Goal: Navigation & Orientation: Find specific page/section

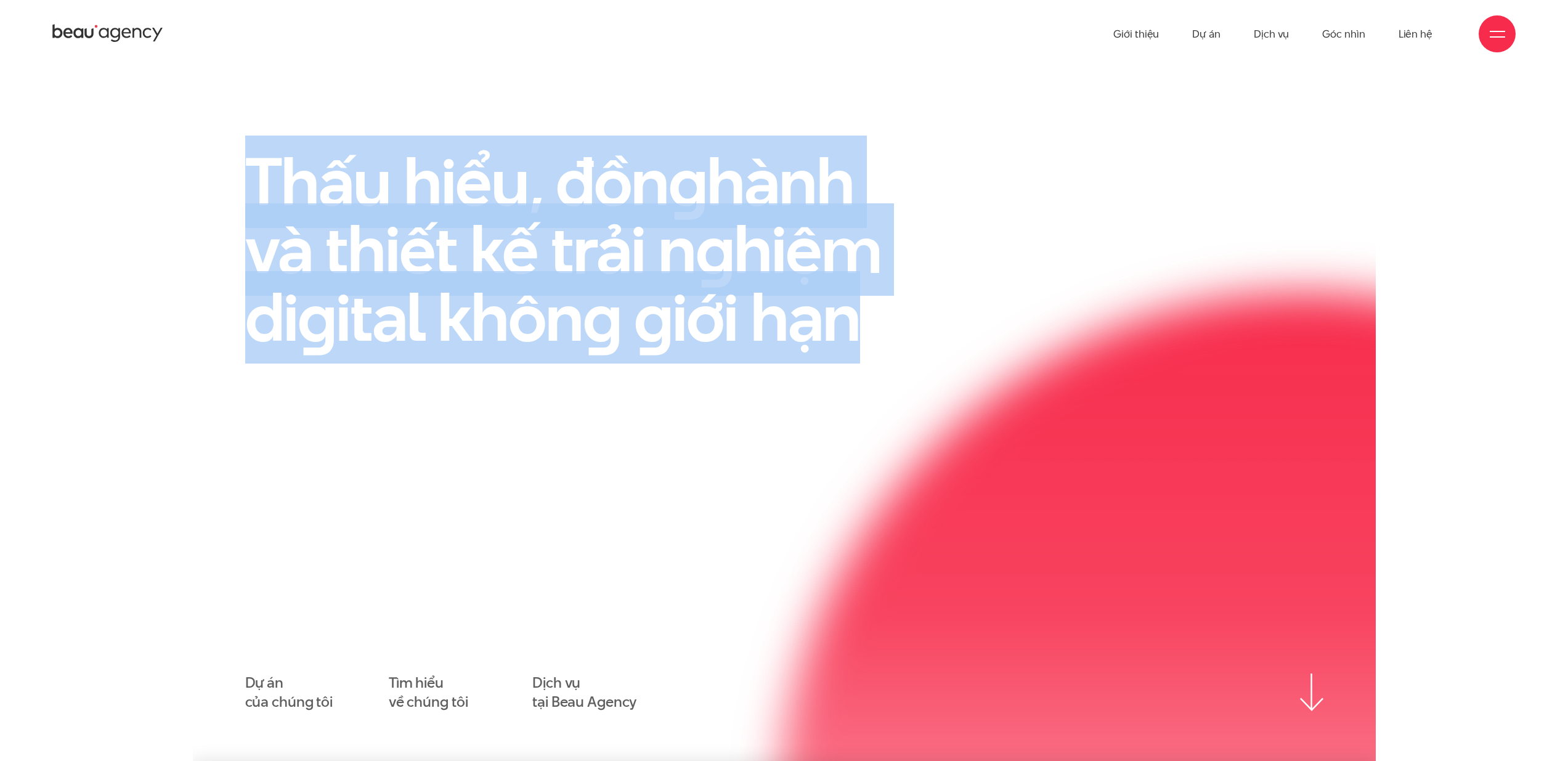
drag, startPoint x: 814, startPoint y: 347, endPoint x: 1066, endPoint y: 379, distance: 254.0
click at [1022, 381] on div "Thấu hiểu, đồn g hành và thiết kế trải n g hiệm di g ital khôn g g iới hạn" at bounding box center [784, 265] width 1109 height 234
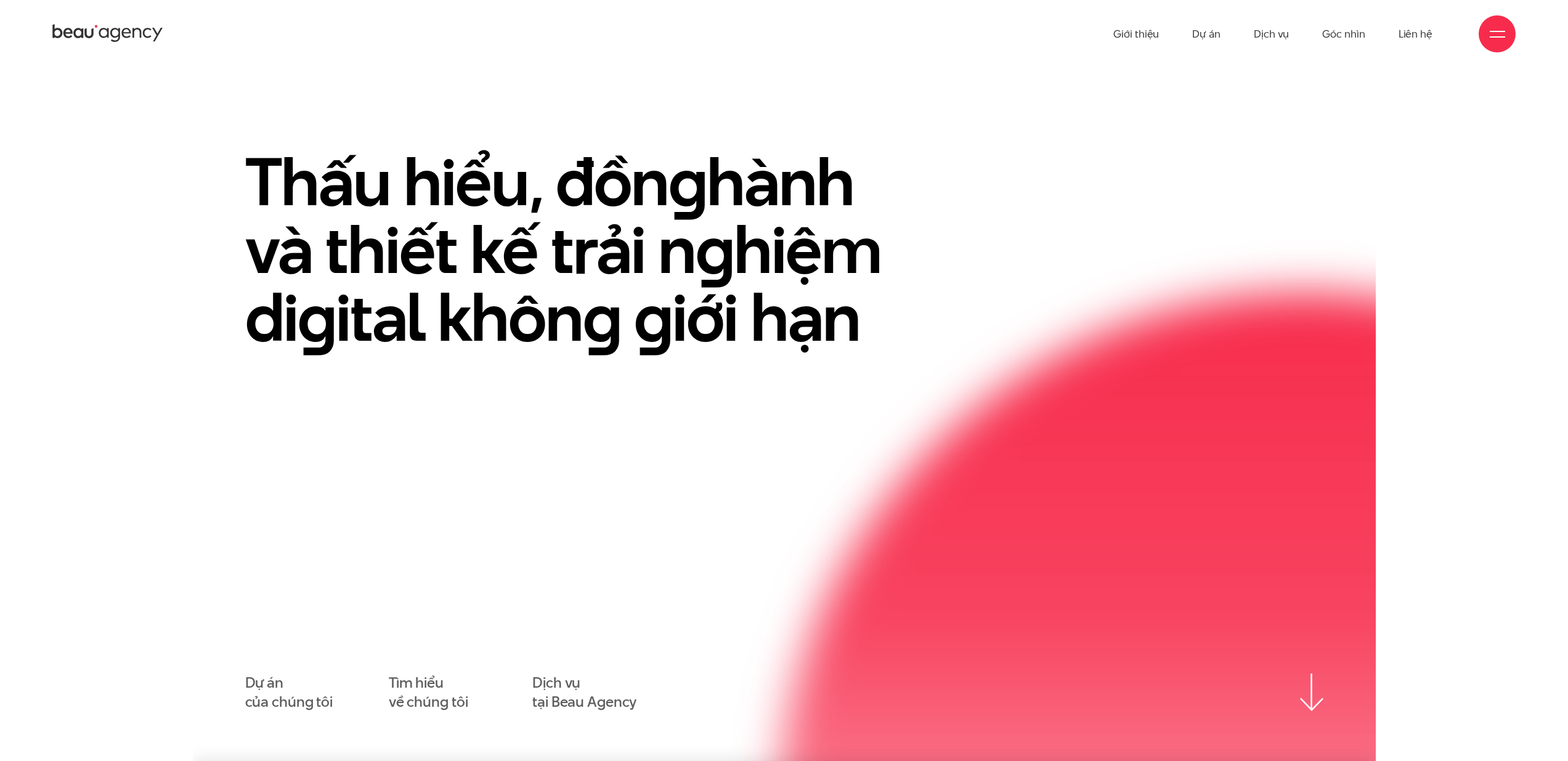
click at [1033, 368] on div "Thấu hiểu, đồn g hành và thiết kế trải n g hiệm di g ital khôn g g iới hạn" at bounding box center [784, 265] width 1109 height 234
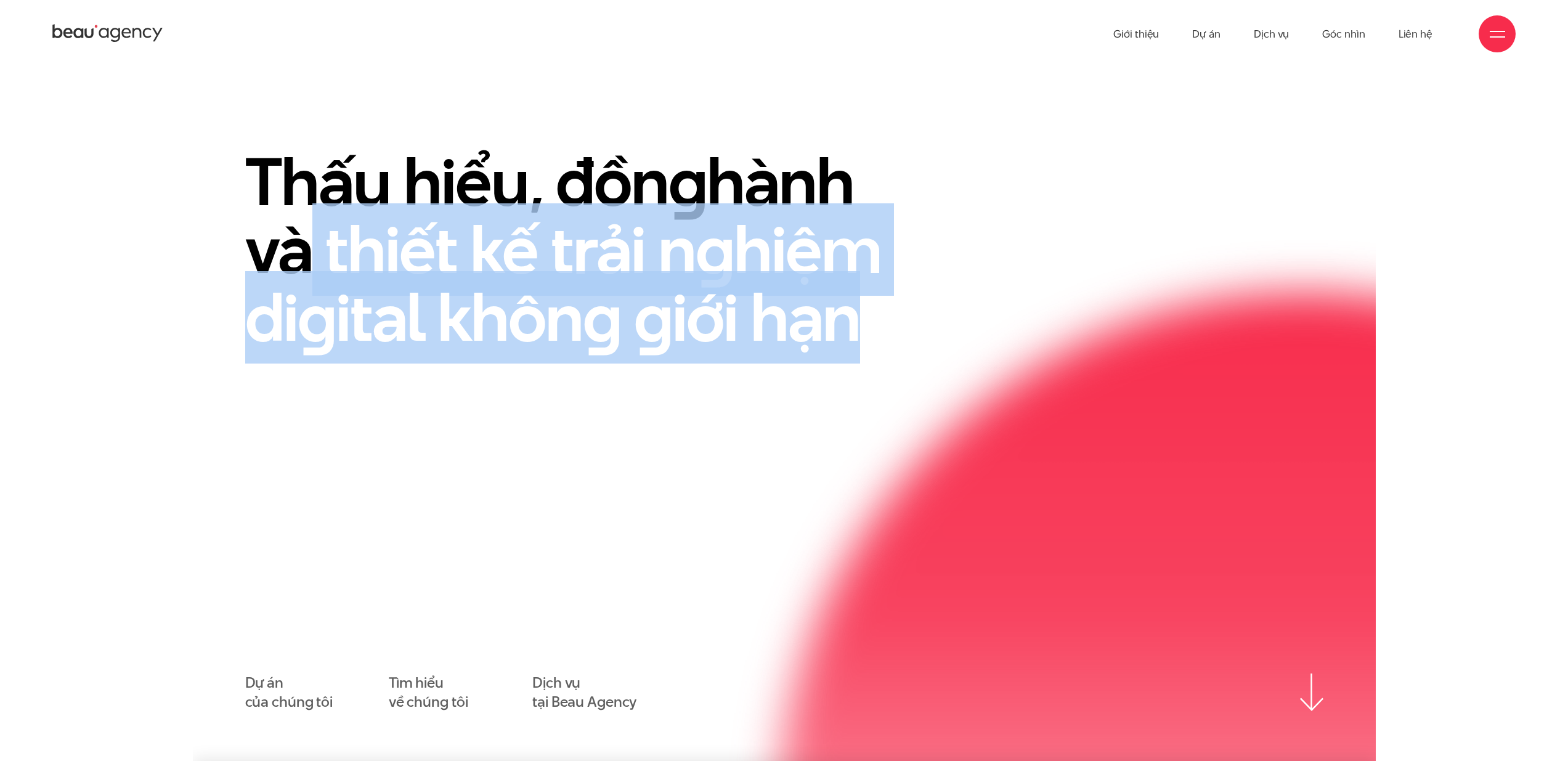
drag, startPoint x: 756, startPoint y: 326, endPoint x: 276, endPoint y: 204, distance: 495.3
click at [276, 204] on div "Thấu hiểu, đồn g hành và thiết kế trải n g hiệm di g ital khôn g g iới hạn" at bounding box center [599, 265] width 739 height 234
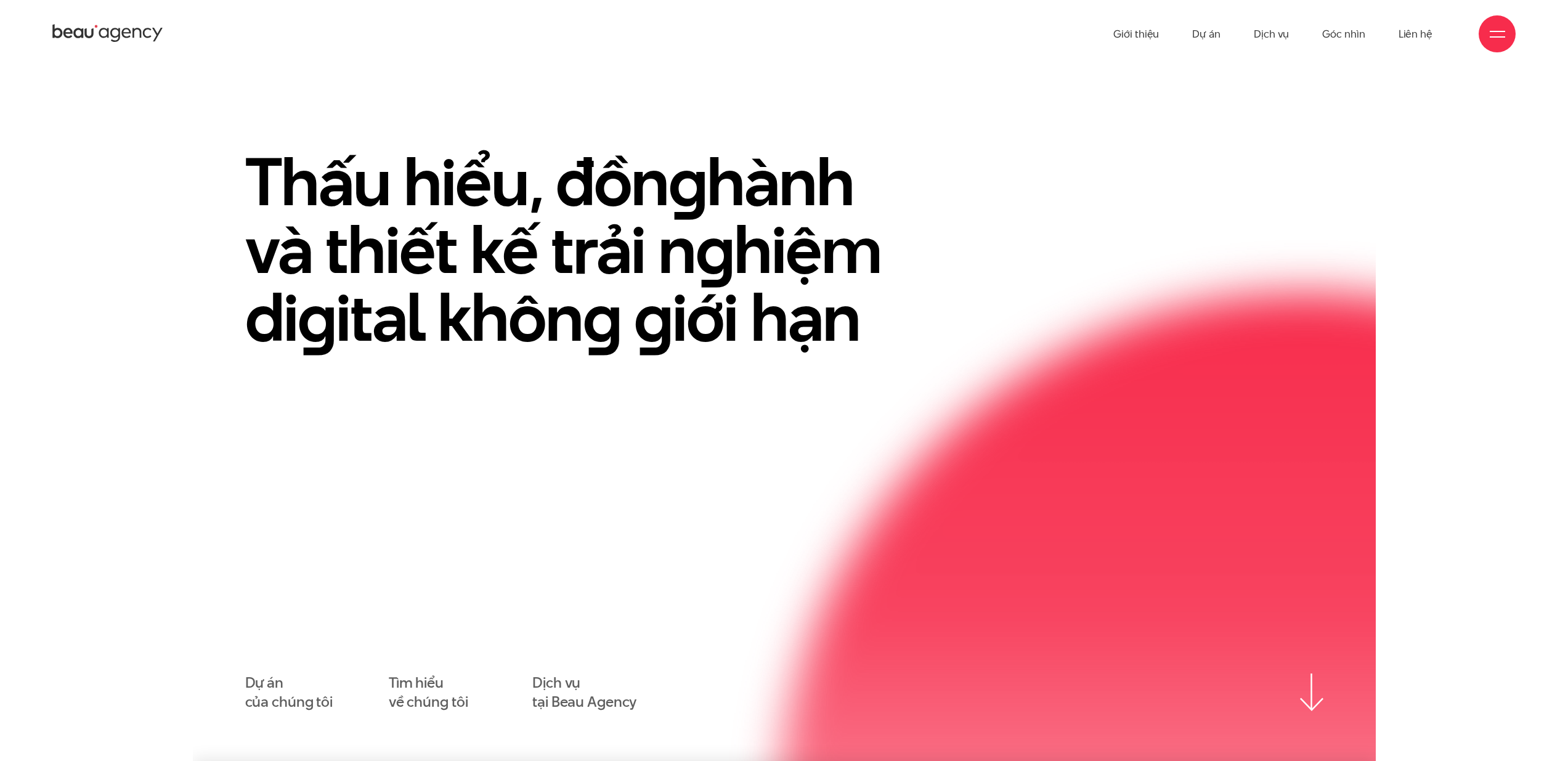
click at [267, 200] on h1 "Thấu hiểu, đồn g hành và thiết kế trải n g hiệm di g ital khôn g g iới hạn" at bounding box center [585, 249] width 678 height 203
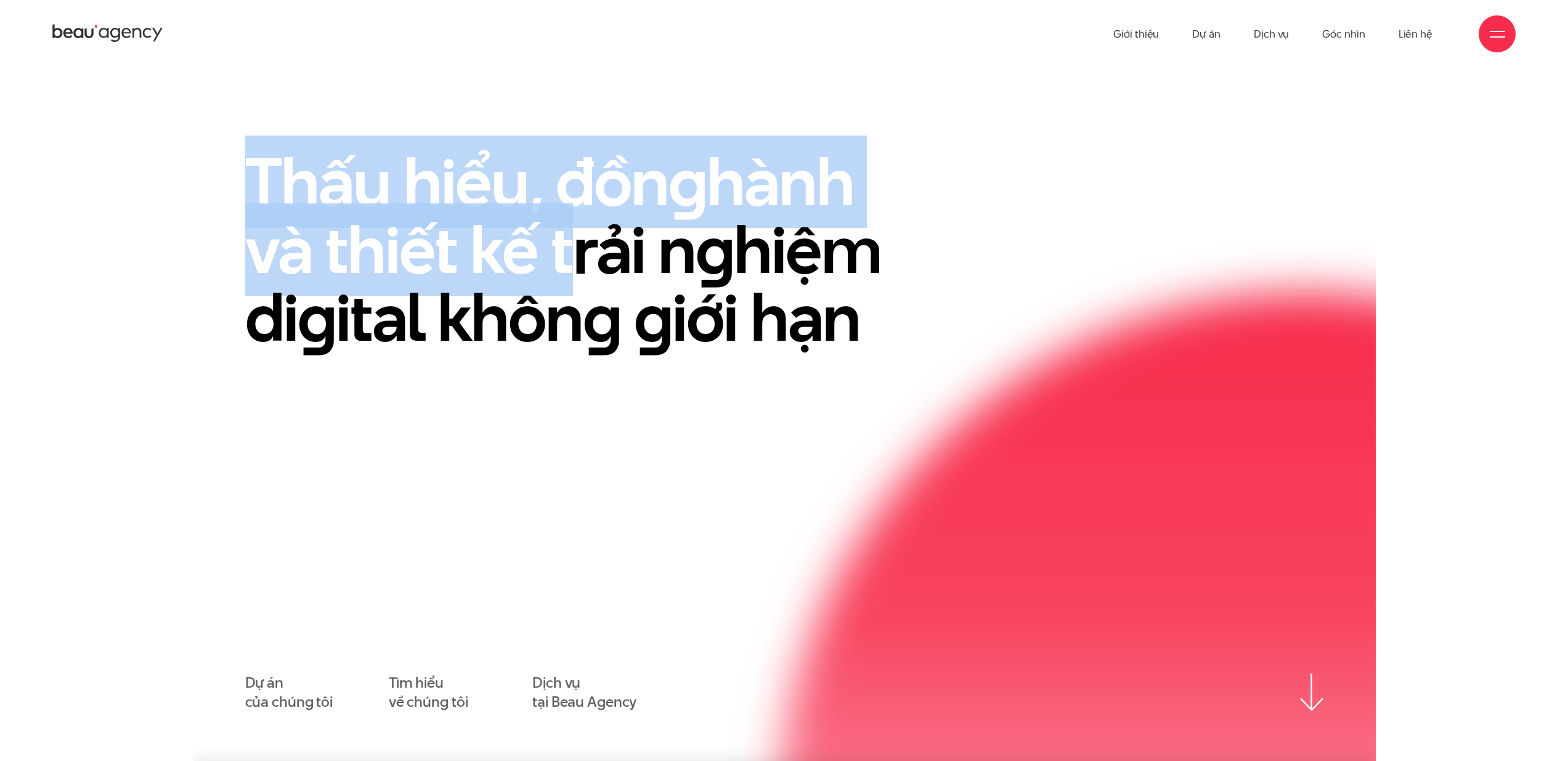
drag, startPoint x: 232, startPoint y: 172, endPoint x: 858, endPoint y: 317, distance: 642.6
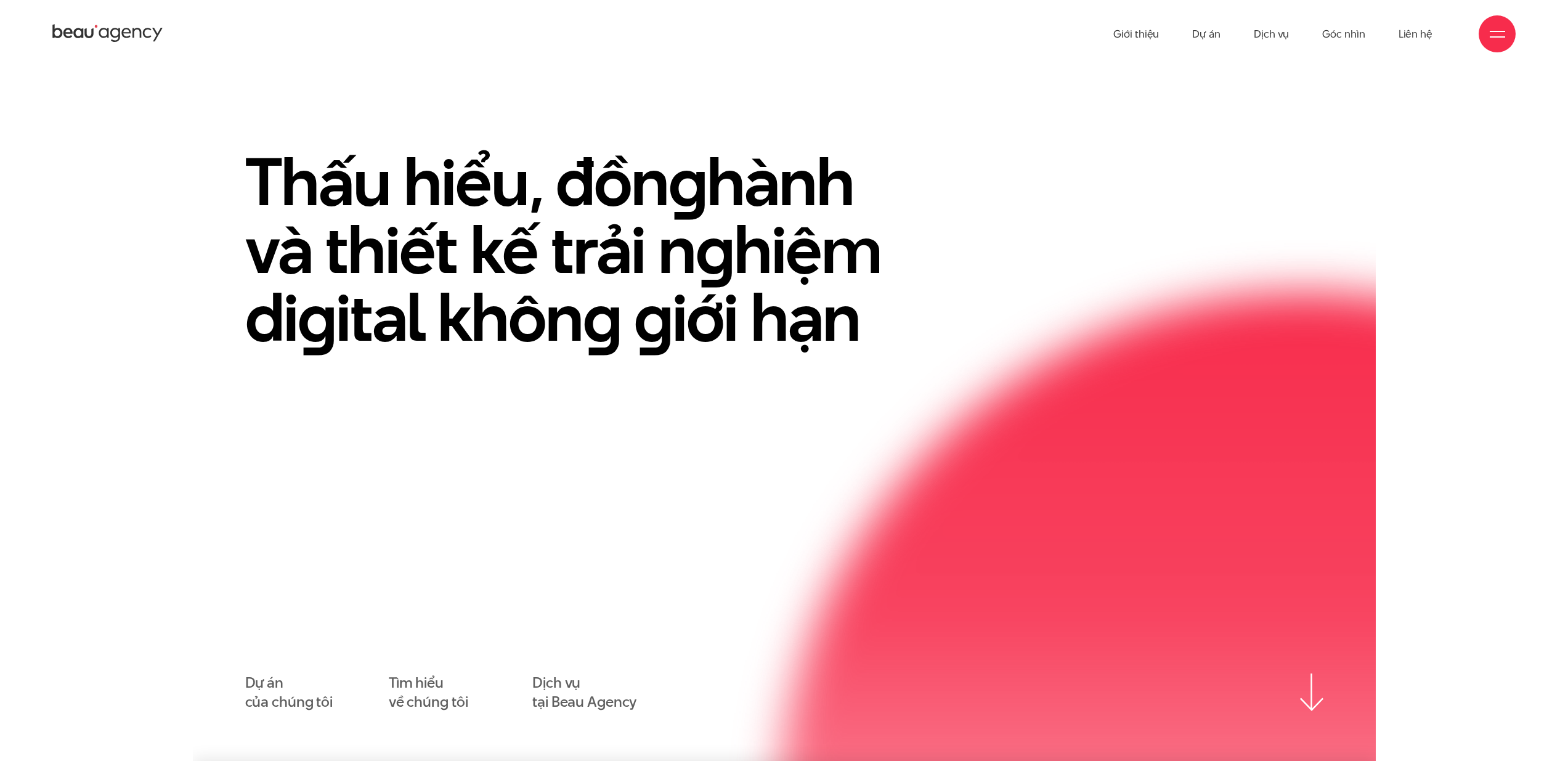
click at [892, 318] on h1 "Thấu hiểu, đồn g hành và thiết kế trải n g hiệm di g ital khôn g g iới hạn" at bounding box center [585, 249] width 678 height 203
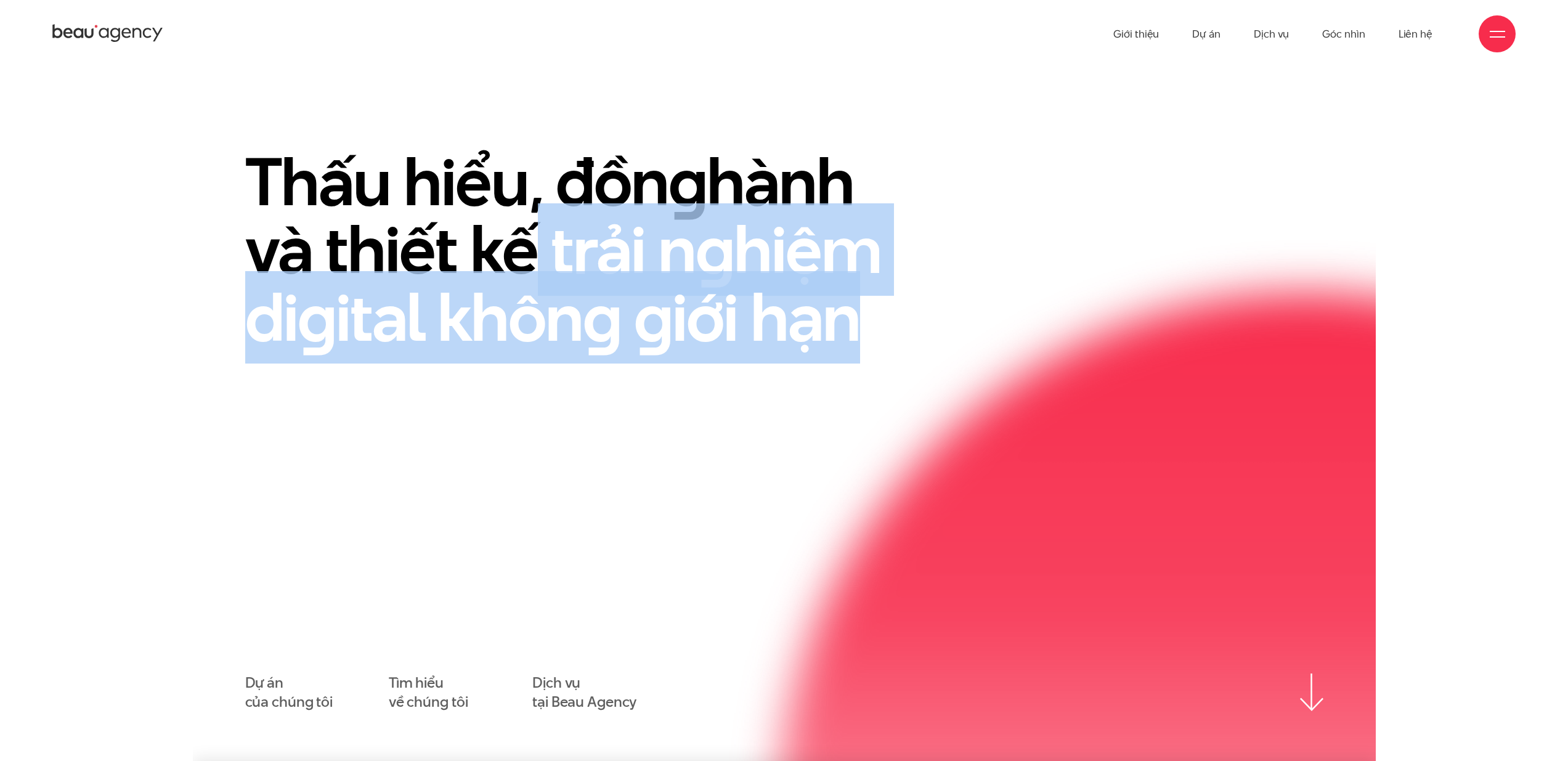
drag, startPoint x: 959, startPoint y: 347, endPoint x: 244, endPoint y: 178, distance: 734.7
click at [313, 196] on div "Thấu hiểu, đồn g hành và thiết kế trải n g hiệm di g ital khôn g g iới hạn" at bounding box center [599, 265] width 739 height 234
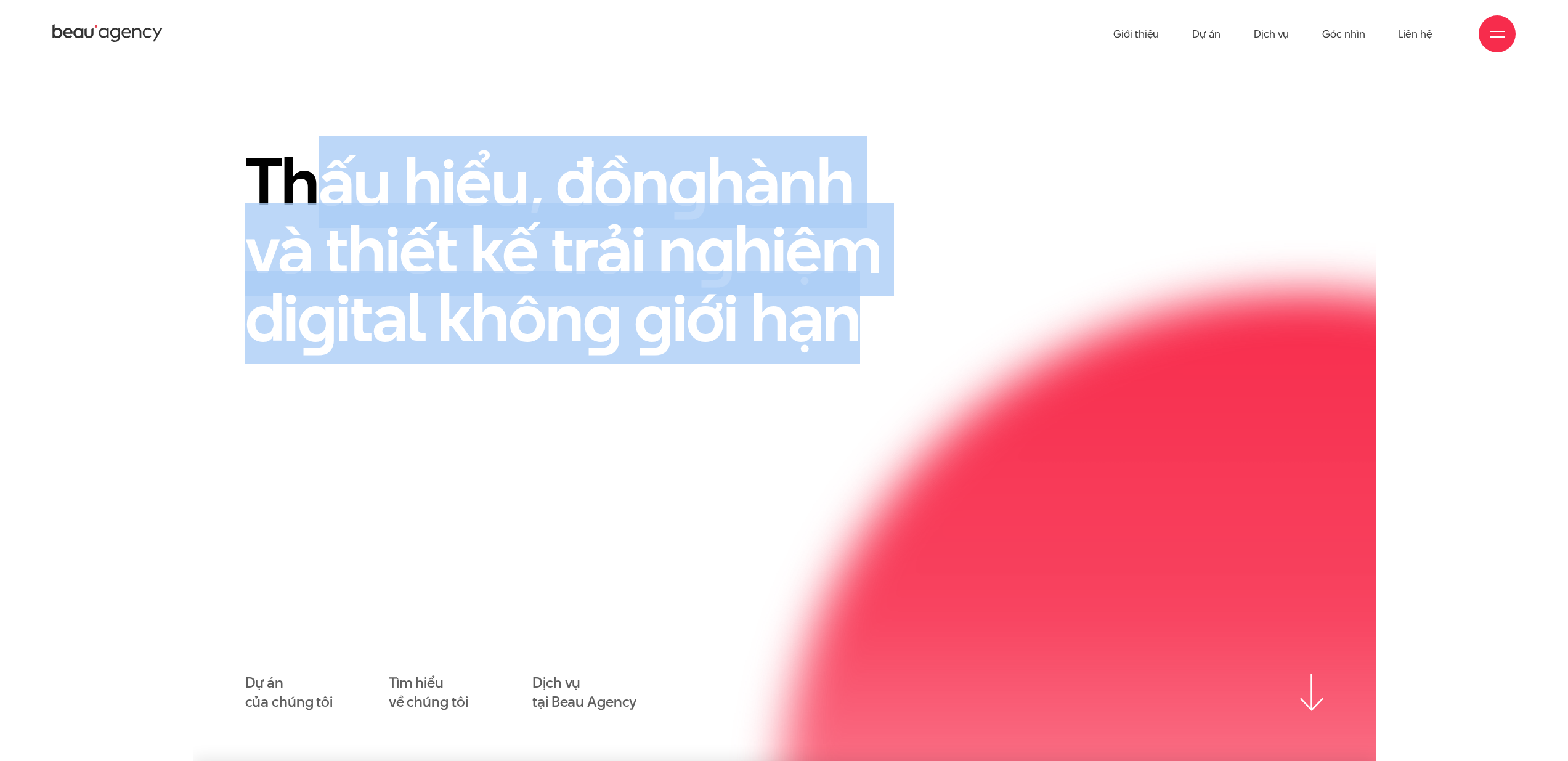
click at [222, 169] on div "Thấu hiểu, đồn g hành và thiết kế trải n g hiệm di g ital khôn g g iới hạn Dự á…" at bounding box center [784, 429] width 1183 height 563
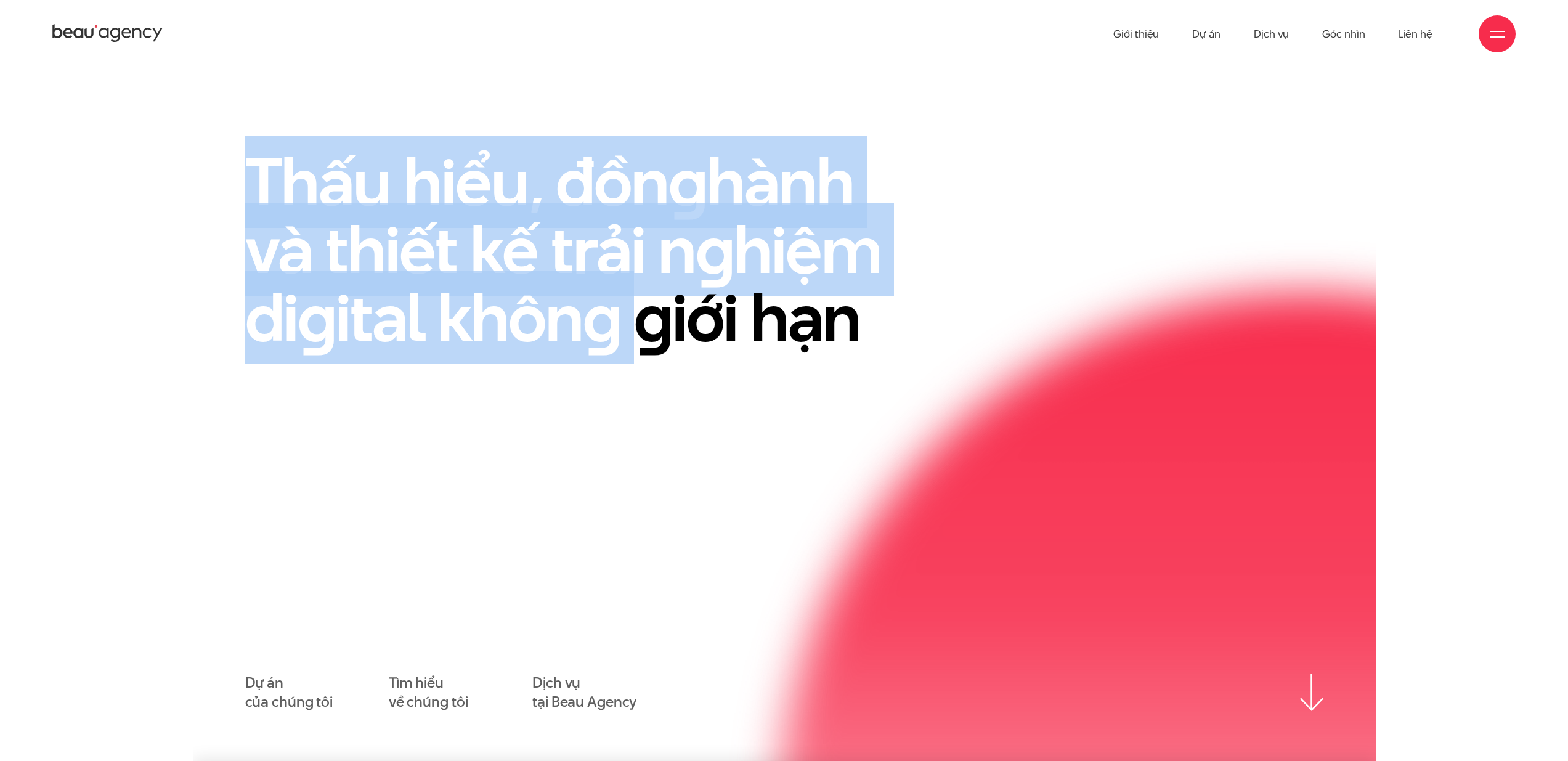
drag, startPoint x: 652, startPoint y: 311, endPoint x: 811, endPoint y: 351, distance: 164.0
click at [911, 357] on div "Thấu hiểu, đồn g hành và thiết kế trải n g hiệm di g ital khôn g g iới hạn" at bounding box center [599, 265] width 739 height 234
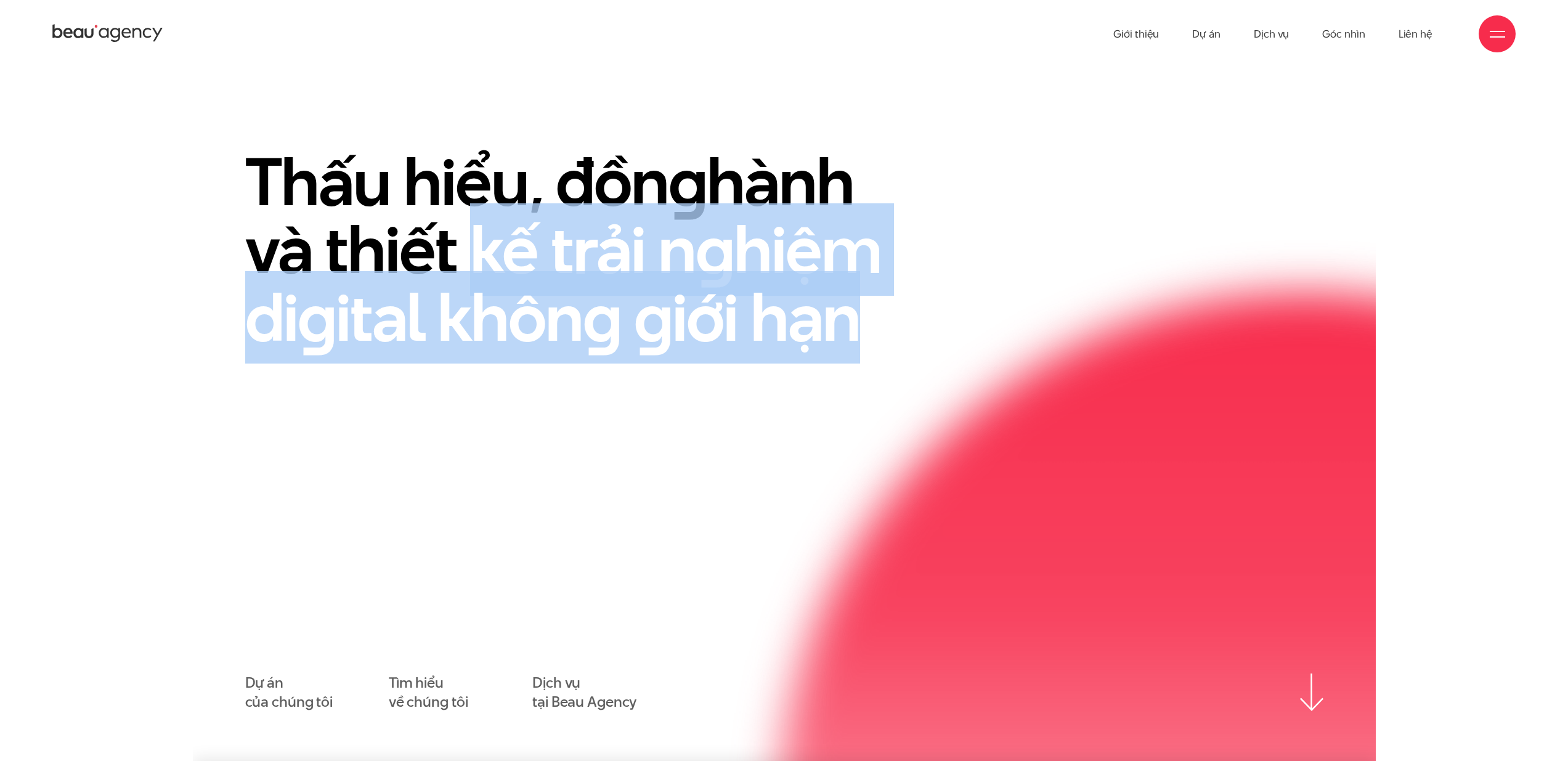
drag, startPoint x: 552, startPoint y: 283, endPoint x: 151, endPoint y: 202, distance: 409.1
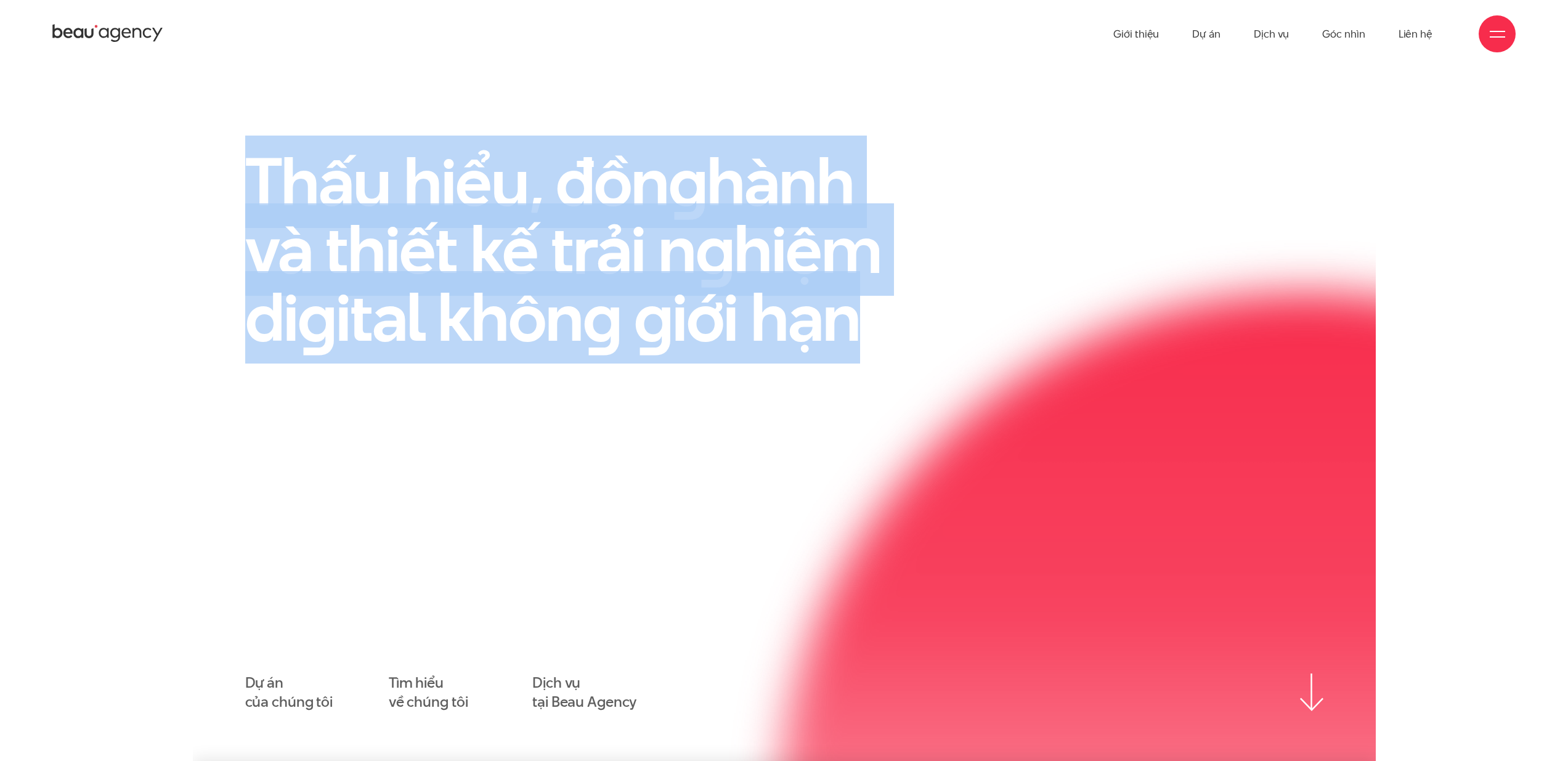
drag, startPoint x: 202, startPoint y: 198, endPoint x: 968, endPoint y: 386, distance: 788.7
click at [992, 380] on div "Thấu hiểu, đồn g hành và thiết kế trải n g hiệm di g ital khôn g g iới hạn" at bounding box center [784, 265] width 1109 height 234
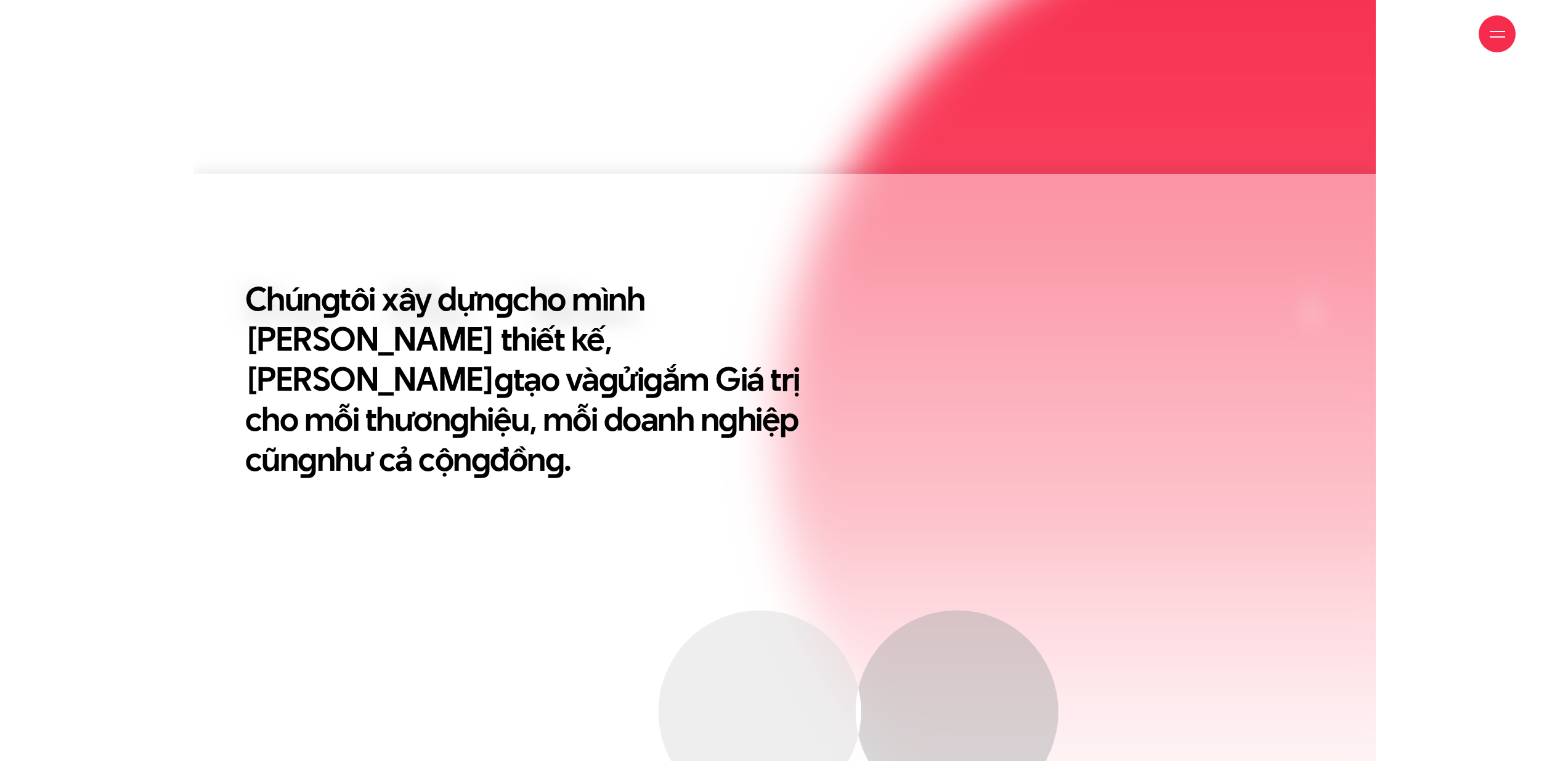
scroll to position [600, 0]
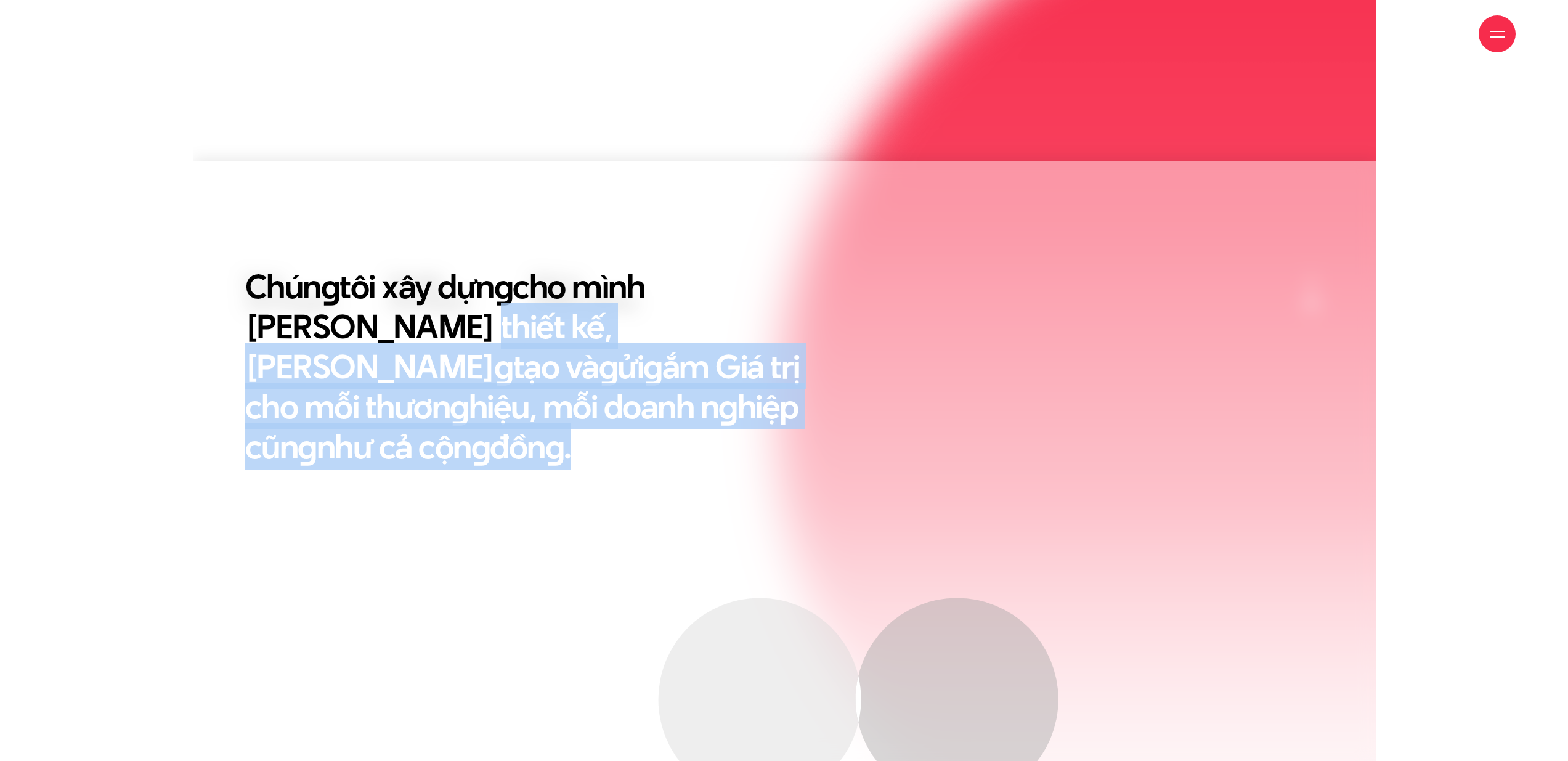
drag, startPoint x: 318, startPoint y: 324, endPoint x: 692, endPoint y: 454, distance: 395.9
click at [674, 448] on div "Chún g tôi xây dựn g cho mình Tư duy thiết kế, Triết lý sán g tạo và g ửi g ắm …" at bounding box center [784, 654] width 1183 height 776
click at [692, 454] on div "Chún g tôi xây dựn g cho mình Tư duy thiết kế, Triết lý sán g tạo và g ửi g ắm …" at bounding box center [552, 409] width 647 height 286
drag, startPoint x: 747, startPoint y: 448, endPoint x: 309, endPoint y: 327, distance: 454.4
click at [310, 327] on div "Chún g tôi xây dựn g cho mình Tư duy thiết kế, Triết lý sán g tạo và g ửi g ắm …" at bounding box center [552, 409] width 647 height 286
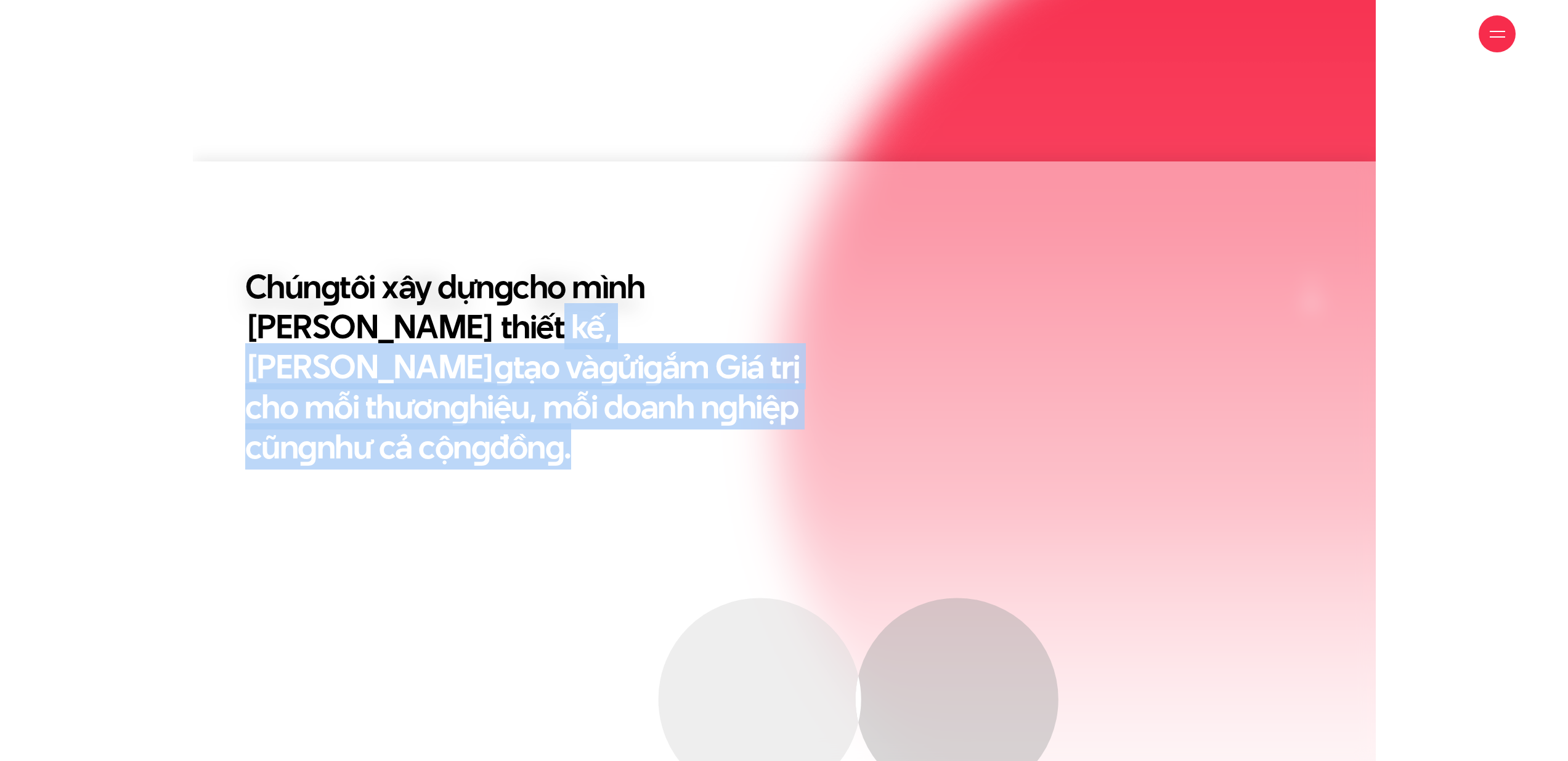
click at [299, 322] on h2 "Chún g tôi xây dựn g cho mình Tư duy thiết kế, Triết lý sán g tạo và g ửi g ắm …" at bounding box center [541, 366] width 592 height 200
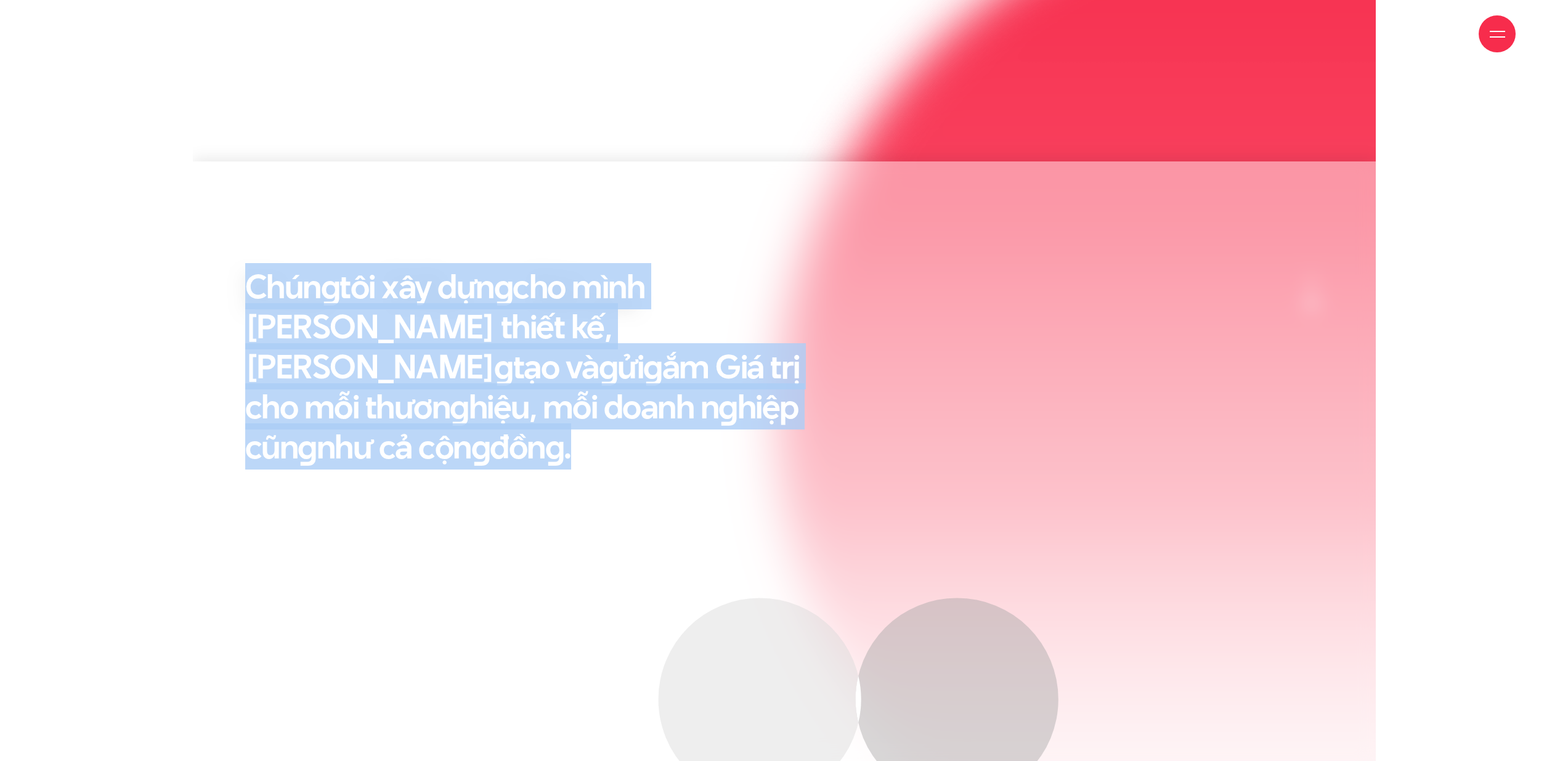
drag, startPoint x: 225, startPoint y: 269, endPoint x: 592, endPoint y: 436, distance: 403.2
click at [558, 426] on div "Chún g tôi xây dựn g cho mình Tư duy thiết kế, Triết lý sán g tạo và g ửi g ắm …" at bounding box center [784, 654] width 1183 height 776
click at [592, 436] on div "Chún g tôi xây dựn g cho mình Tư duy thiết kế, Triết lý sán g tạo và g ửi g ắm …" at bounding box center [552, 409] width 647 height 286
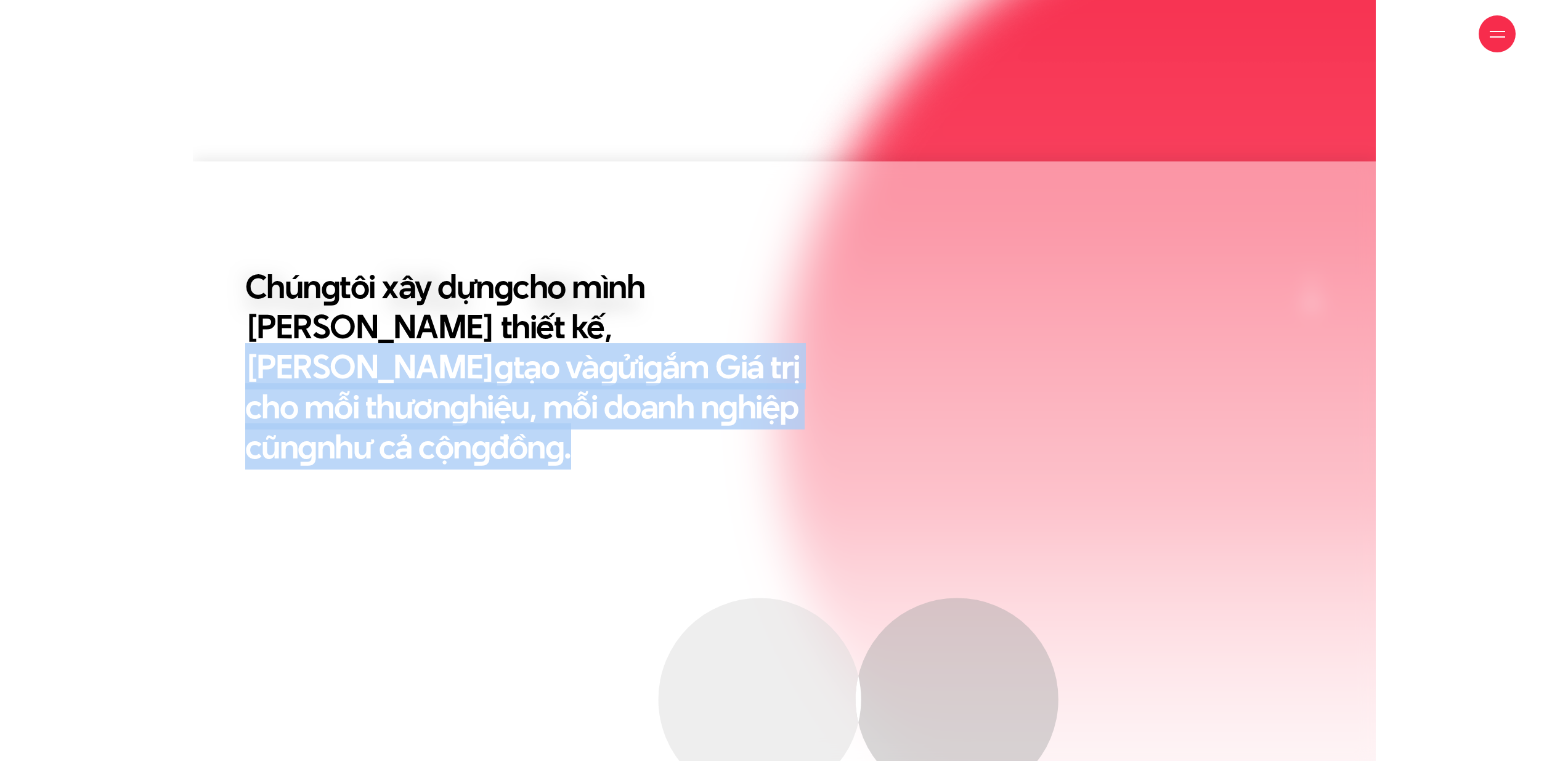
drag, startPoint x: 613, startPoint y: 444, endPoint x: 333, endPoint y: 309, distance: 310.8
click at [337, 311] on div "Chún g tôi xây dựn g cho mình Tư duy thiết kế, Triết lý sán g tạo và g ửi g ắm …" at bounding box center [552, 409] width 647 height 286
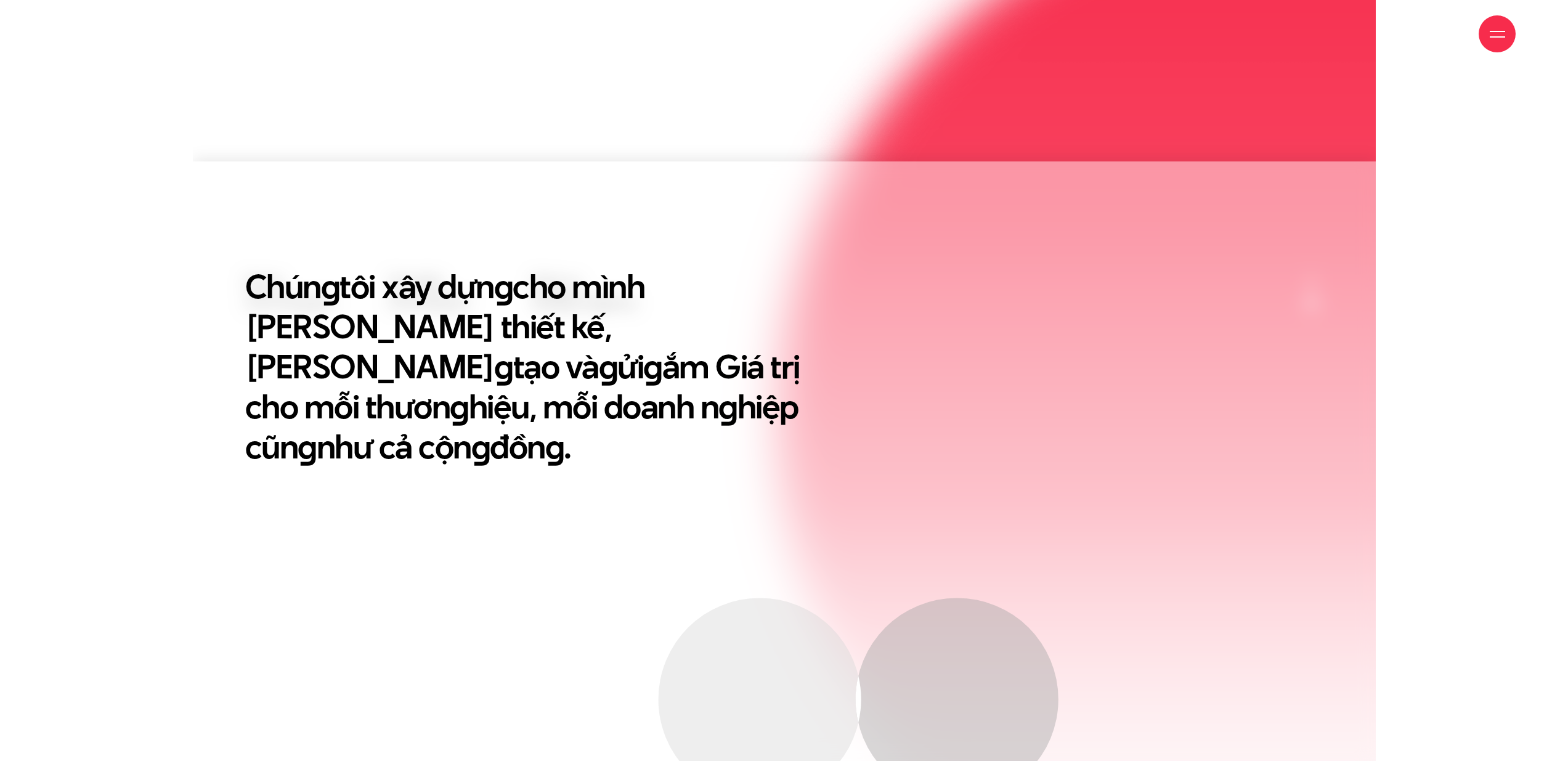
click at [331, 308] on h2 "Chún g tôi xây dựn g cho mình Tư duy thiết kế, Triết lý sán g tạo và g ửi g ắm …" at bounding box center [541, 366] width 592 height 200
click at [286, 331] on h2 "Chún g tôi xây dựn g cho mình Tư duy thiết kế, Triết lý sán g tạo và g ửi g ắm …" at bounding box center [541, 366] width 592 height 200
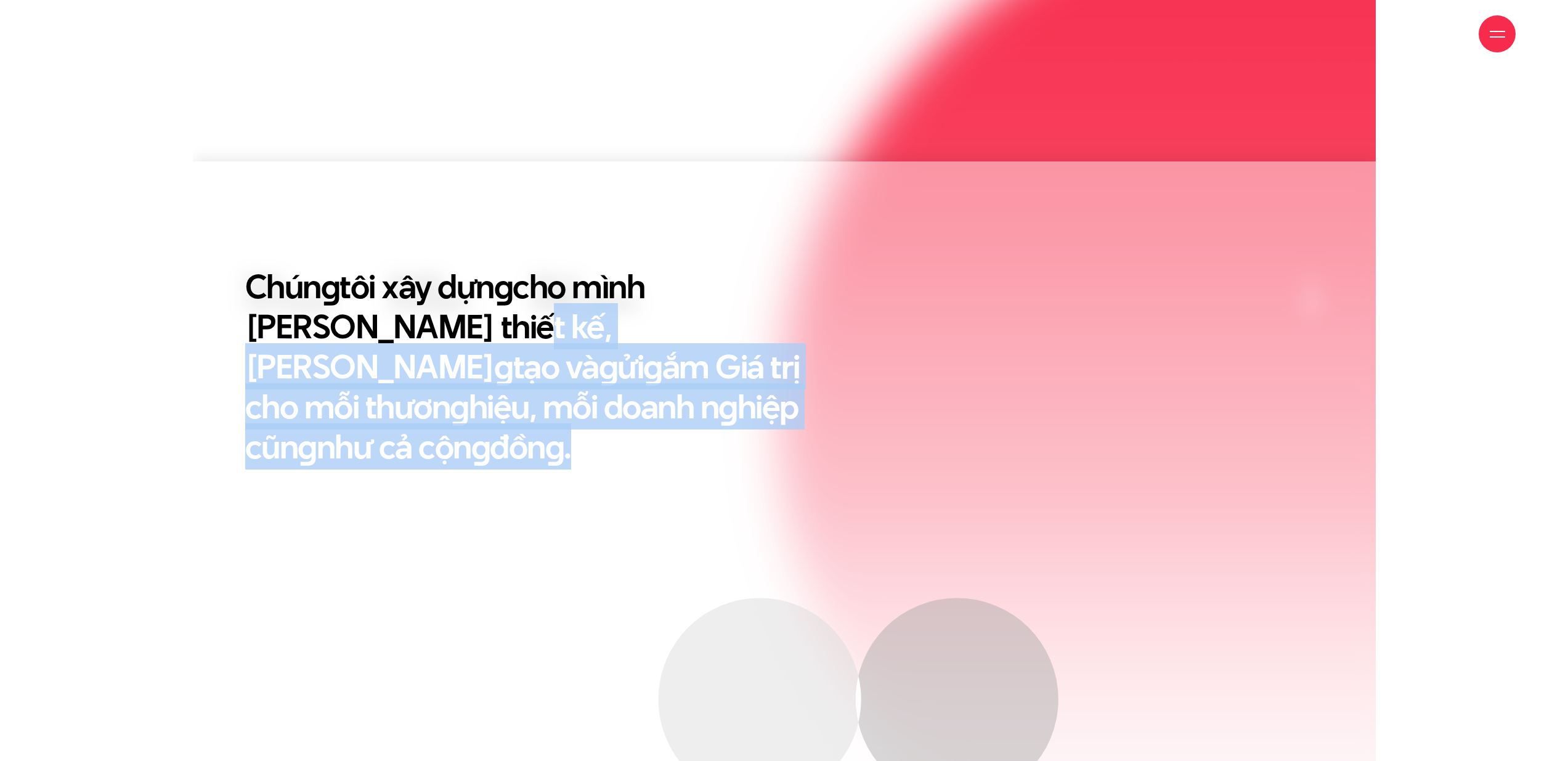
drag, startPoint x: 291, startPoint y: 322, endPoint x: 770, endPoint y: 431, distance: 491.2
click at [770, 431] on div "Chún g tôi xây dựn g cho mình Tư duy thiết kế, Triết lý sán g tạo và g ửi g ắm …" at bounding box center [552, 409] width 647 height 286
click at [499, 411] on h2 "Chún g tôi xây dựn g cho mình Tư duy thiết kế, Triết lý sán g tạo và g ửi g ắm …" at bounding box center [541, 366] width 592 height 200
drag, startPoint x: 467, startPoint y: 385, endPoint x: 263, endPoint y: 316, distance: 215.4
click at [263, 316] on div "Chún g tôi xây dựn g cho mình Tư duy thiết kế, Triết lý sán g tạo và g ửi g ắm …" at bounding box center [552, 409] width 647 height 286
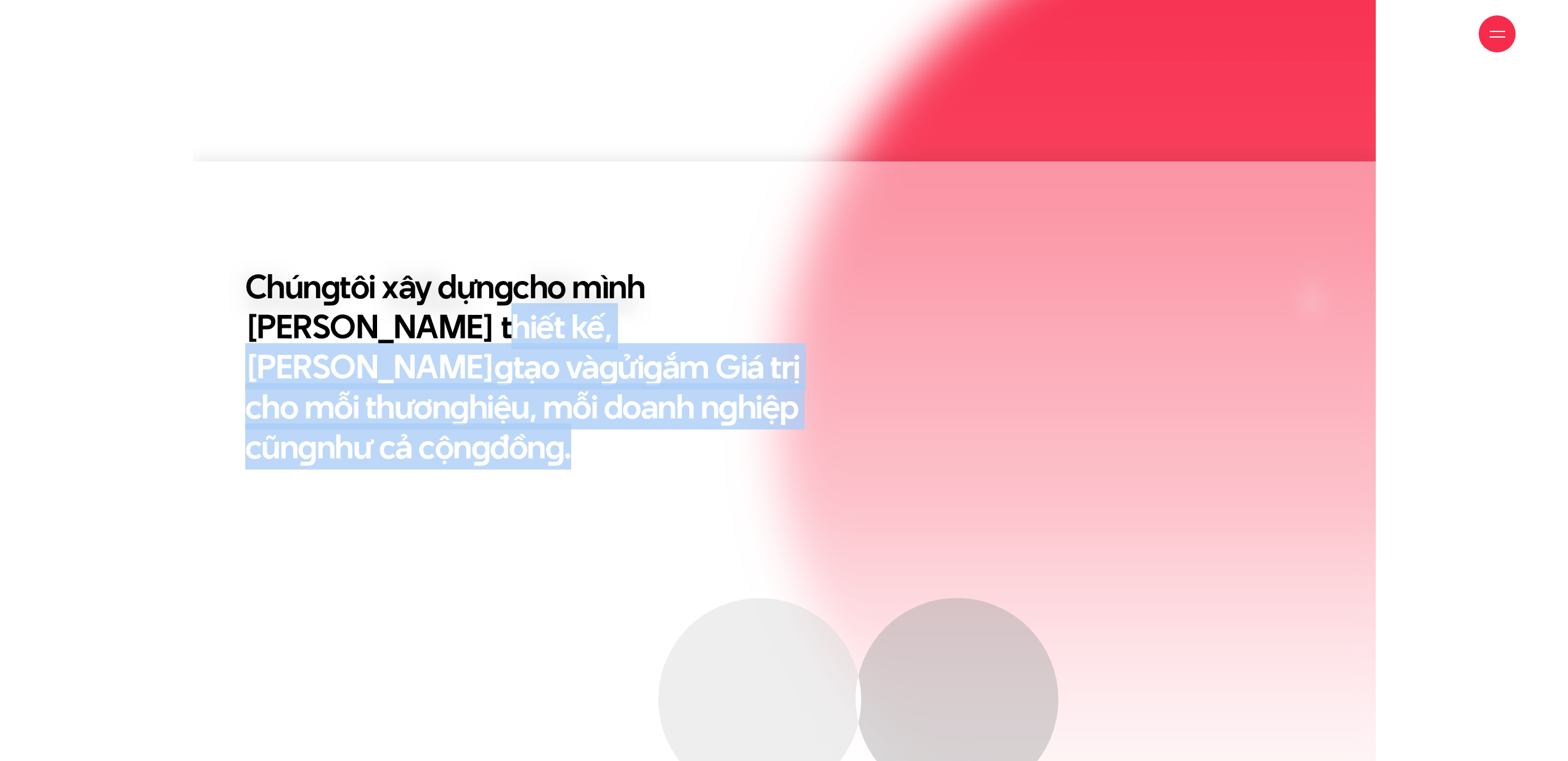
click at [608, 387] on h2 "Chún g tôi xây dựn g cho mình Tư duy thiết kế, Triết lý sán g tạo và g ửi g ắm …" at bounding box center [541, 366] width 592 height 200
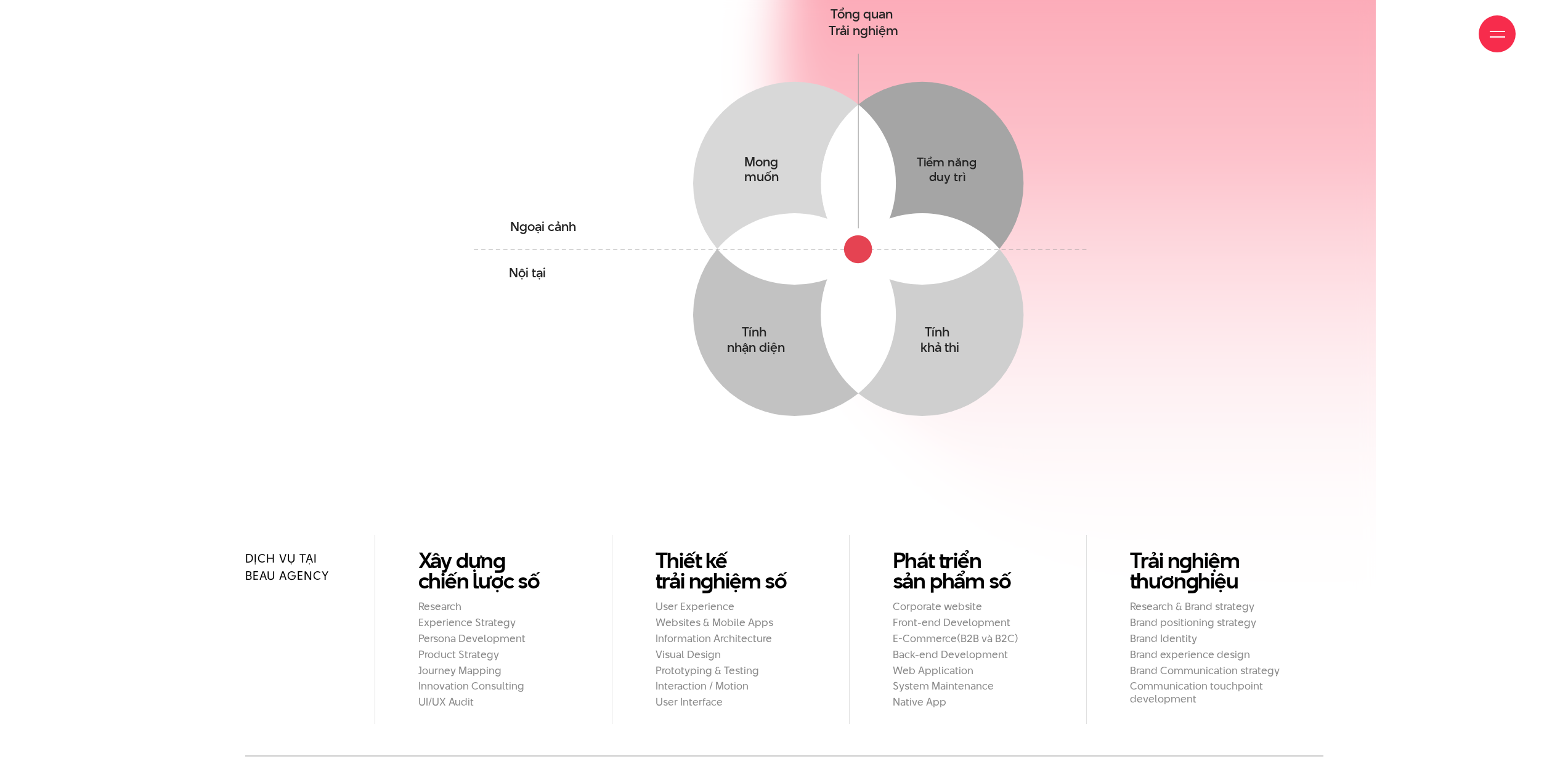
scroll to position [1331, 0]
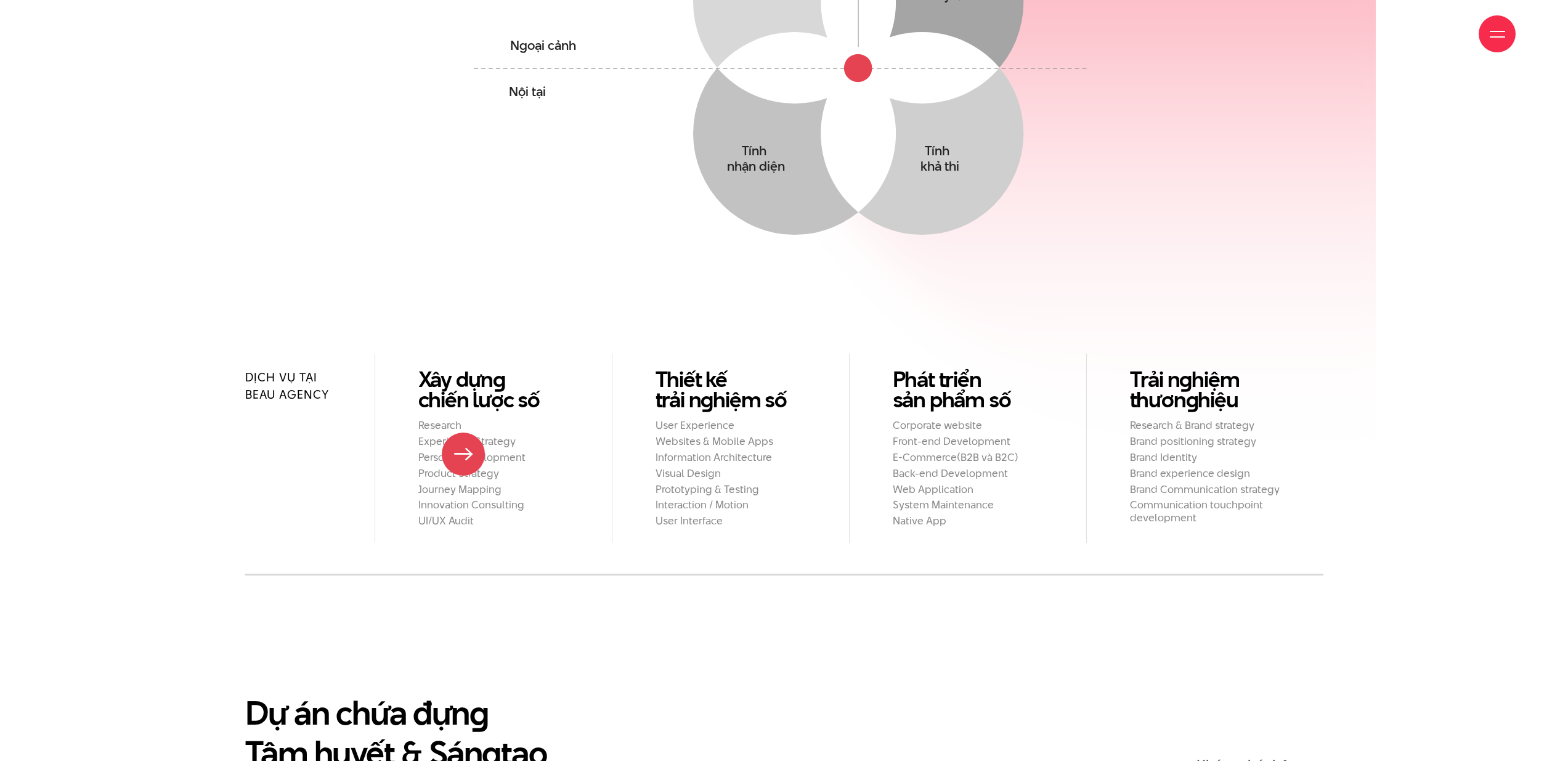
click at [456, 514] on h2 "UI/UX Audit" at bounding box center [493, 520] width 150 height 13
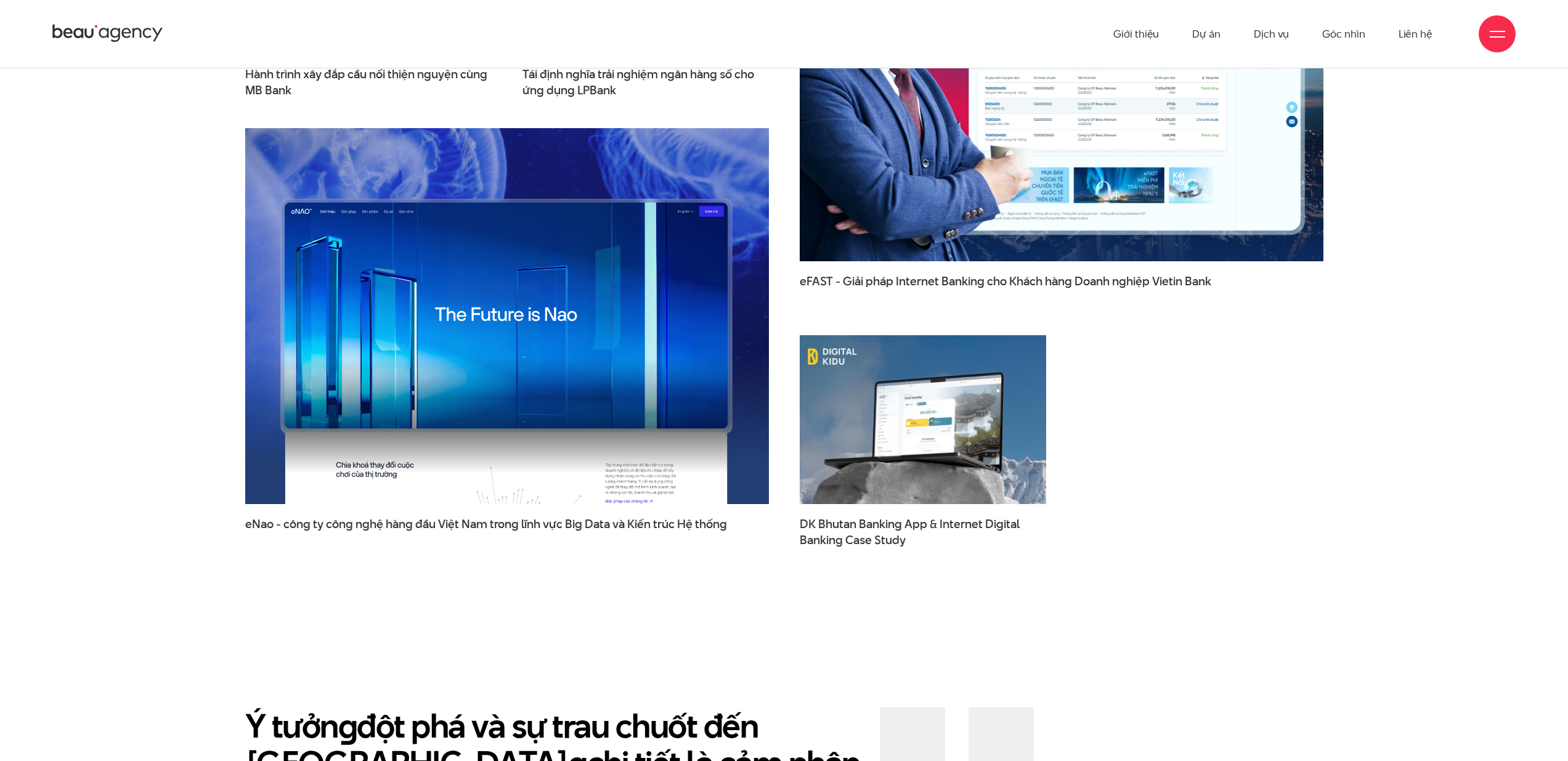
scroll to position [1936, 0]
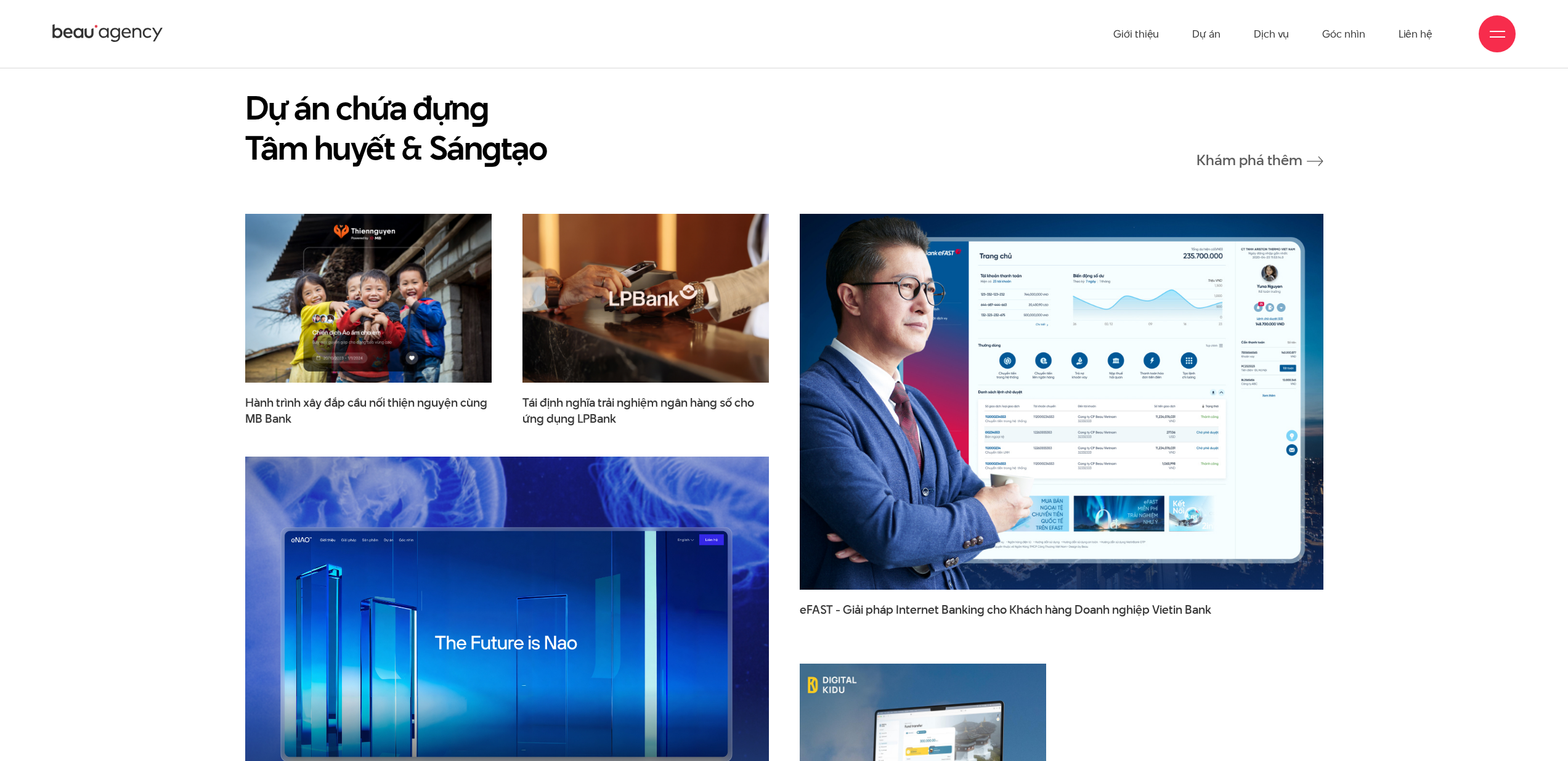
click at [1113, 359] on img at bounding box center [1061, 401] width 576 height 414
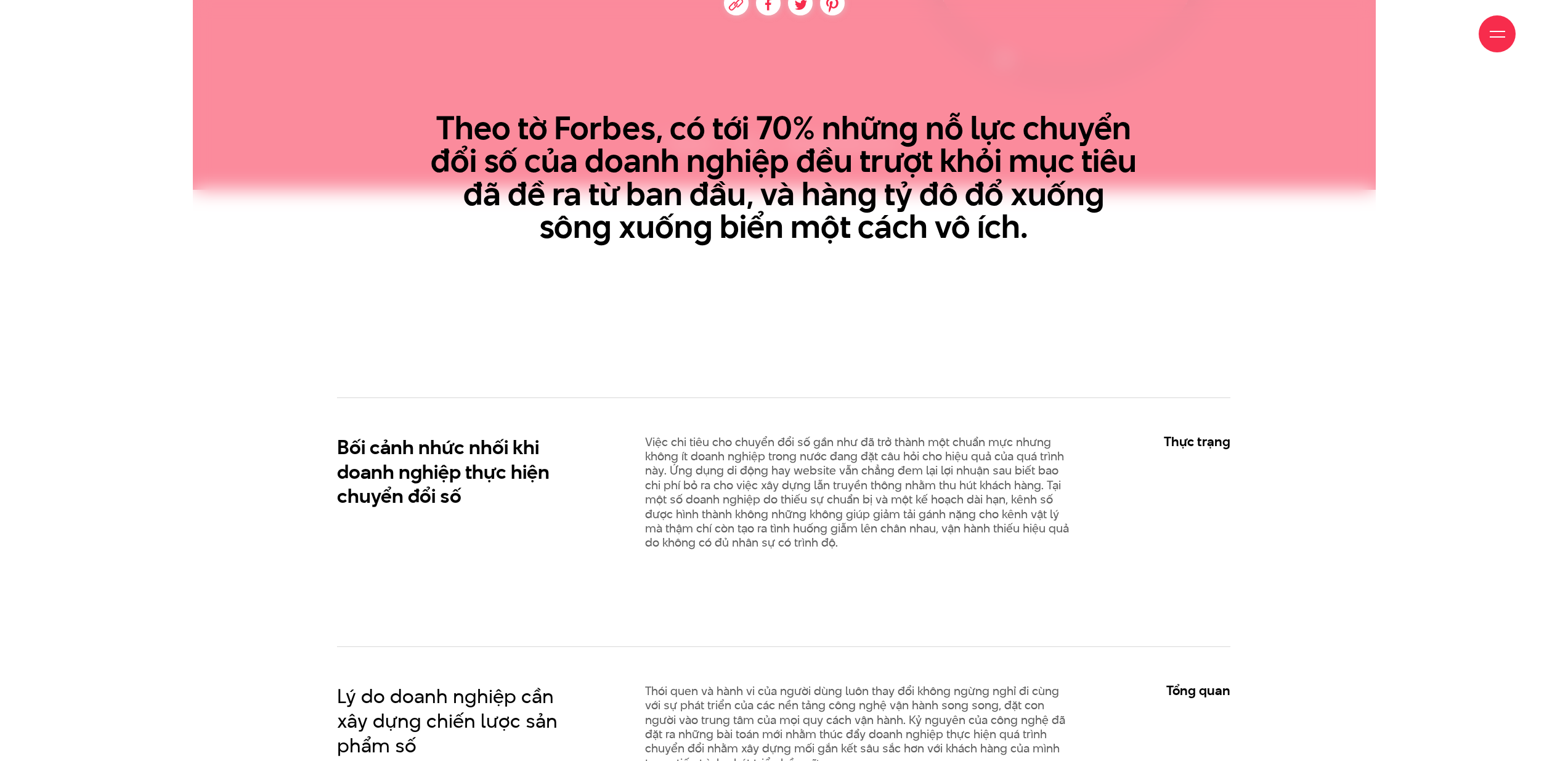
scroll to position [727, 0]
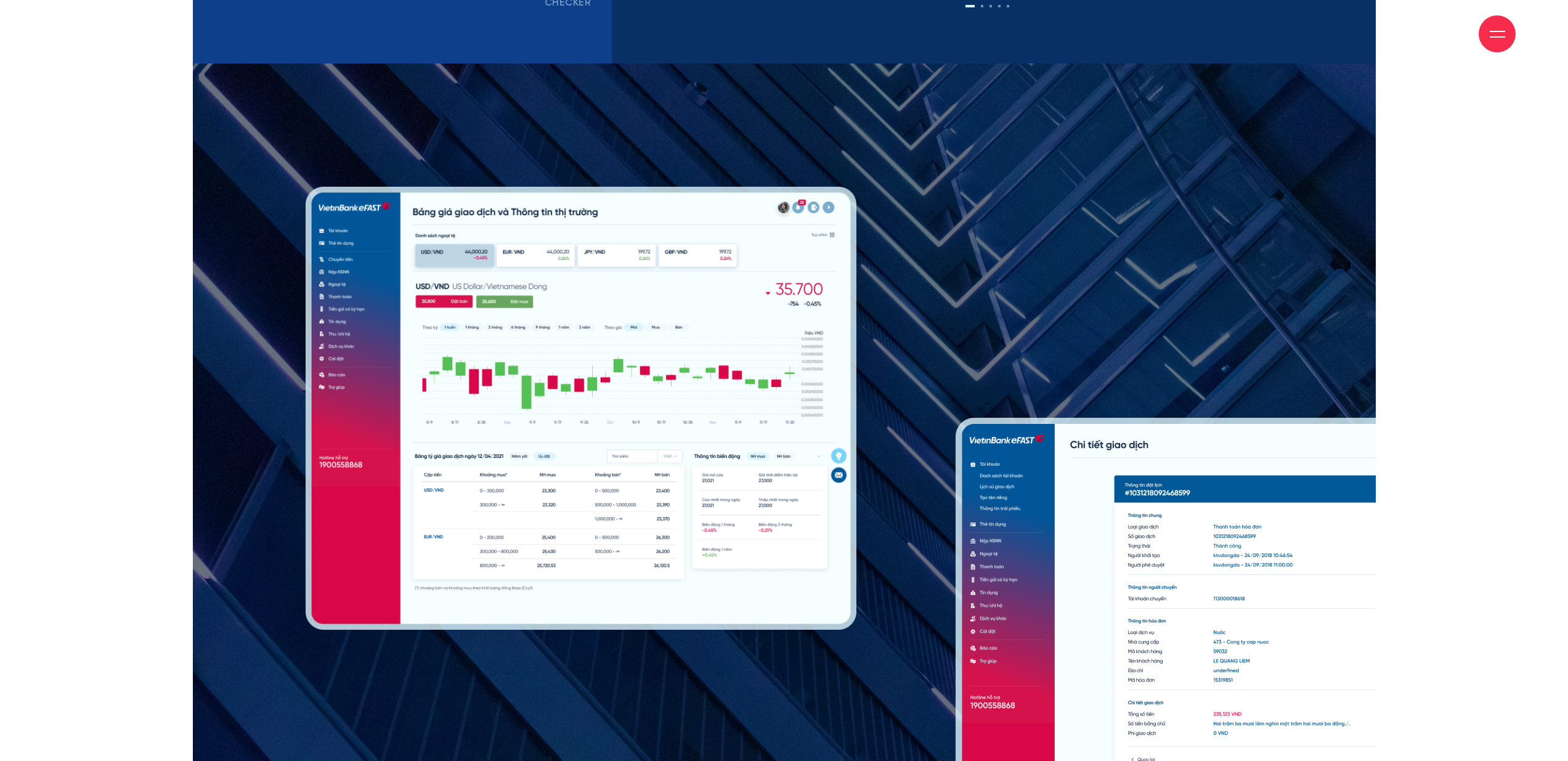
scroll to position [10228, 0]
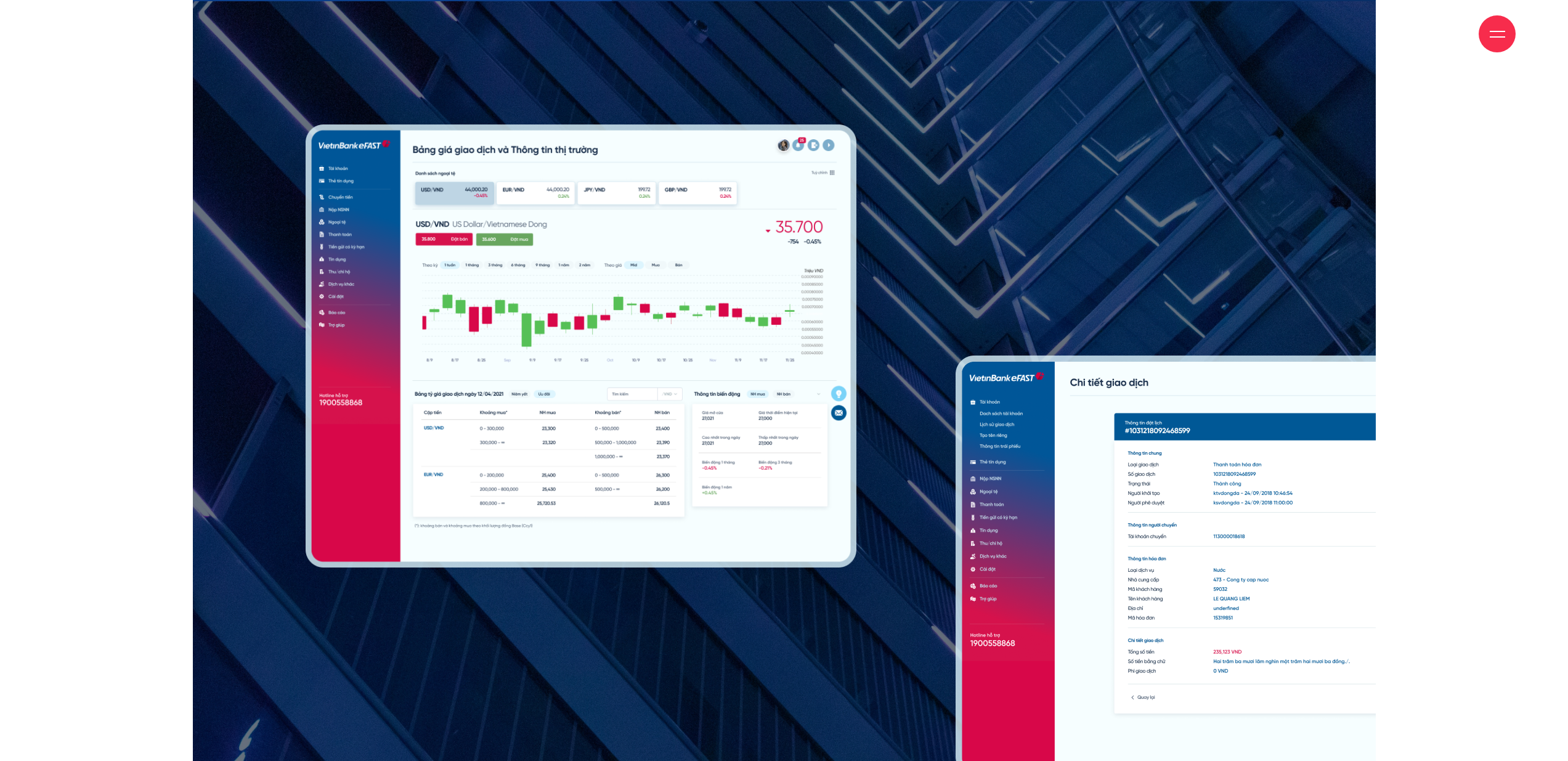
drag, startPoint x: 1253, startPoint y: 498, endPoint x: 1019, endPoint y: 530, distance: 236.2
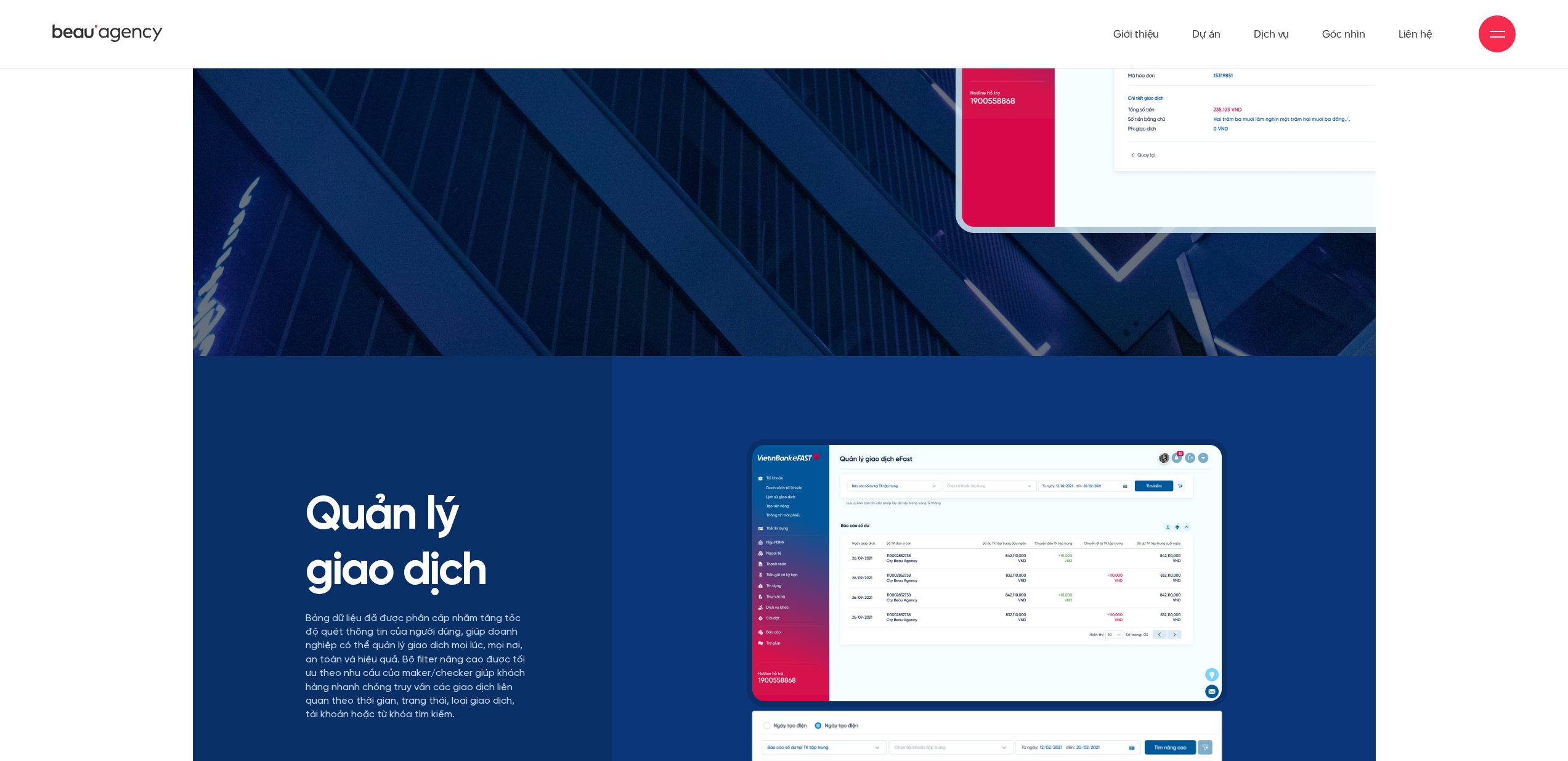
scroll to position [10769, 0]
click at [741, 460] on div at bounding box center [988, 651] width 569 height 424
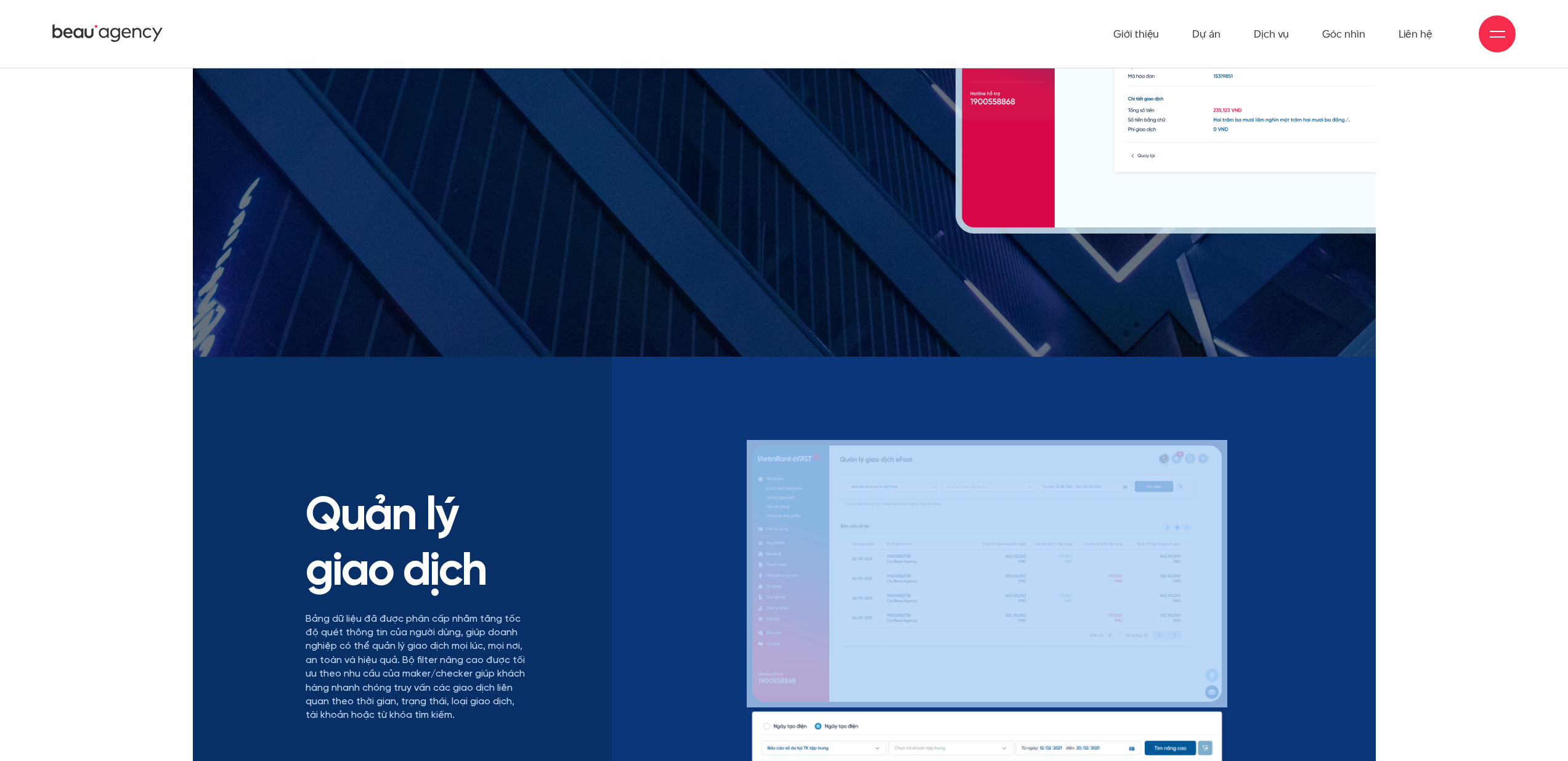
drag, startPoint x: 742, startPoint y: 460, endPoint x: 1238, endPoint y: 534, distance: 501.5
click at [1204, 528] on div "Quản lý giao dịch Bảng dữ liệu đã được phân cấp nhằm tăng tốc độ quét thông tin…" at bounding box center [784, 651] width 976 height 424
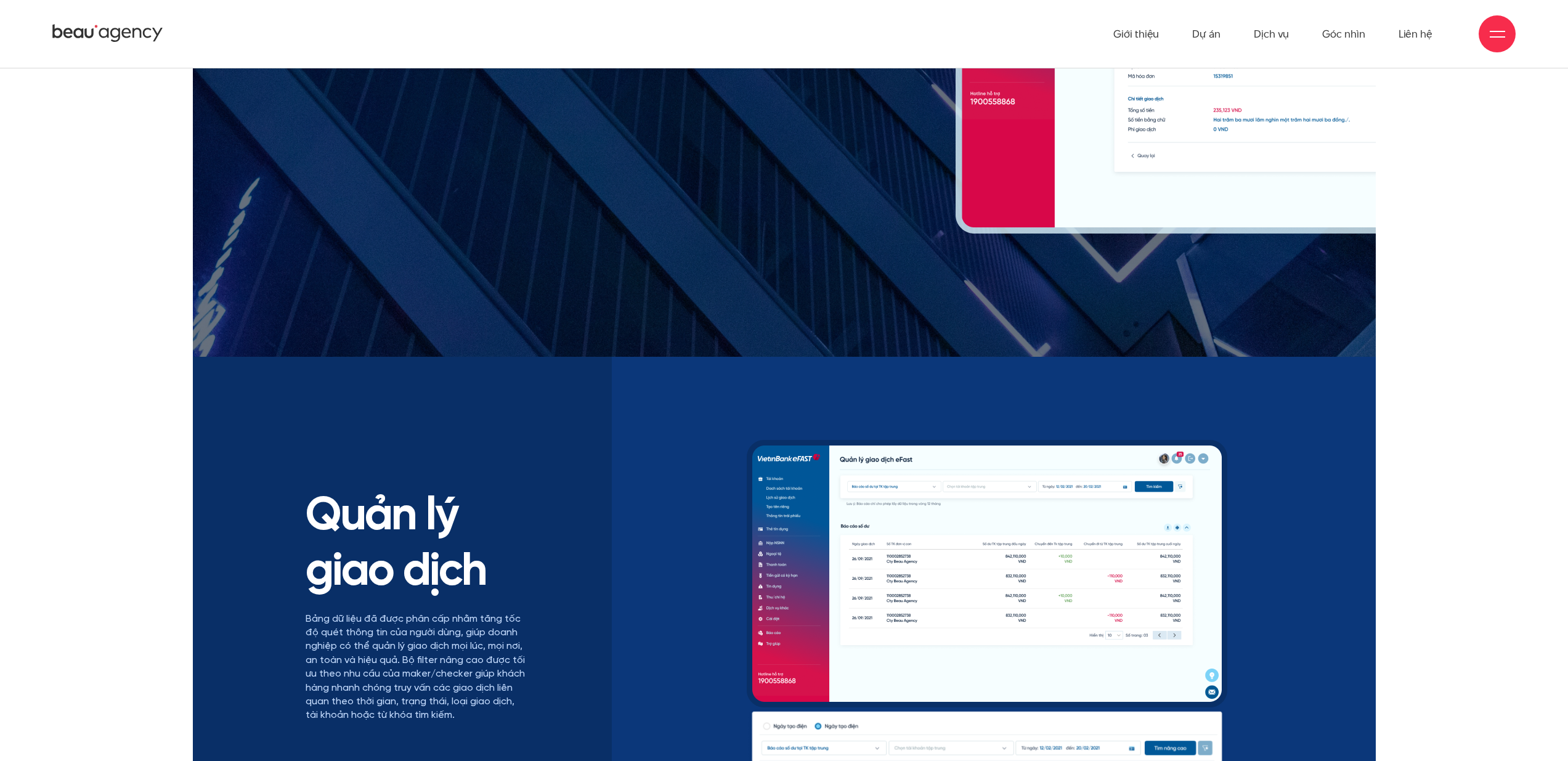
click at [669, 474] on div "Quản lý giao dịch Bảng dữ liệu đã được phân cấp nhằm tăng tốc độ quét thông tin…" at bounding box center [784, 651] width 976 height 424
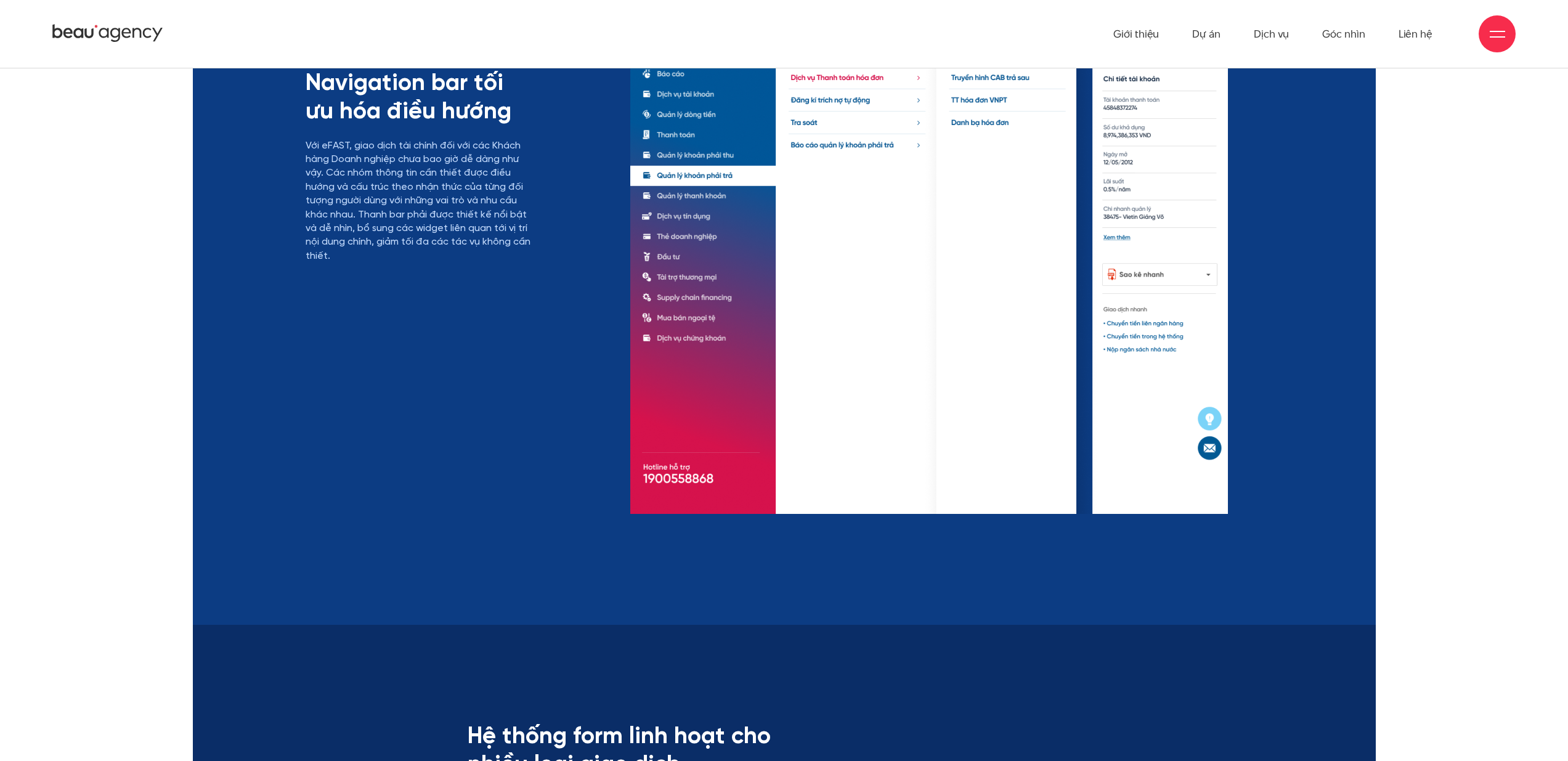
scroll to position [12012, 0]
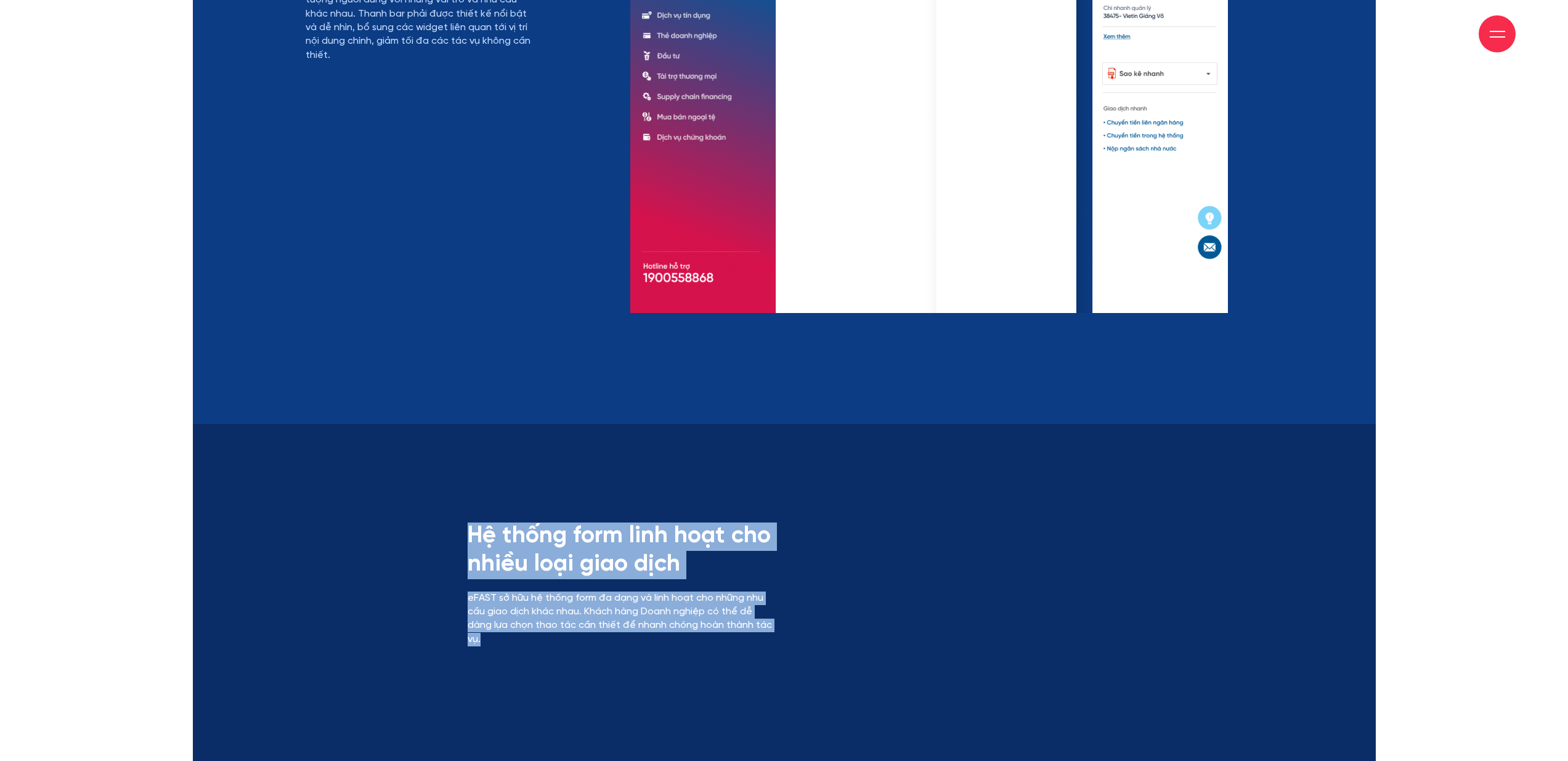
drag, startPoint x: 452, startPoint y: 502, endPoint x: 773, endPoint y: 683, distance: 368.5
click at [773, 683] on div "Hệ thống form linh hoạt cho nhiều loại giao dịch eFAST sở hữu hệ thống form đa …" at bounding box center [620, 626] width 325 height 207
drag, startPoint x: 841, startPoint y: 662, endPoint x: 384, endPoint y: 521, distance: 478.3
click at [421, 533] on div "Hệ thống form linh hoạt cho nhiều loại giao dịch eFAST sở hữu hệ thống form đa …" at bounding box center [784, 626] width 976 height 207
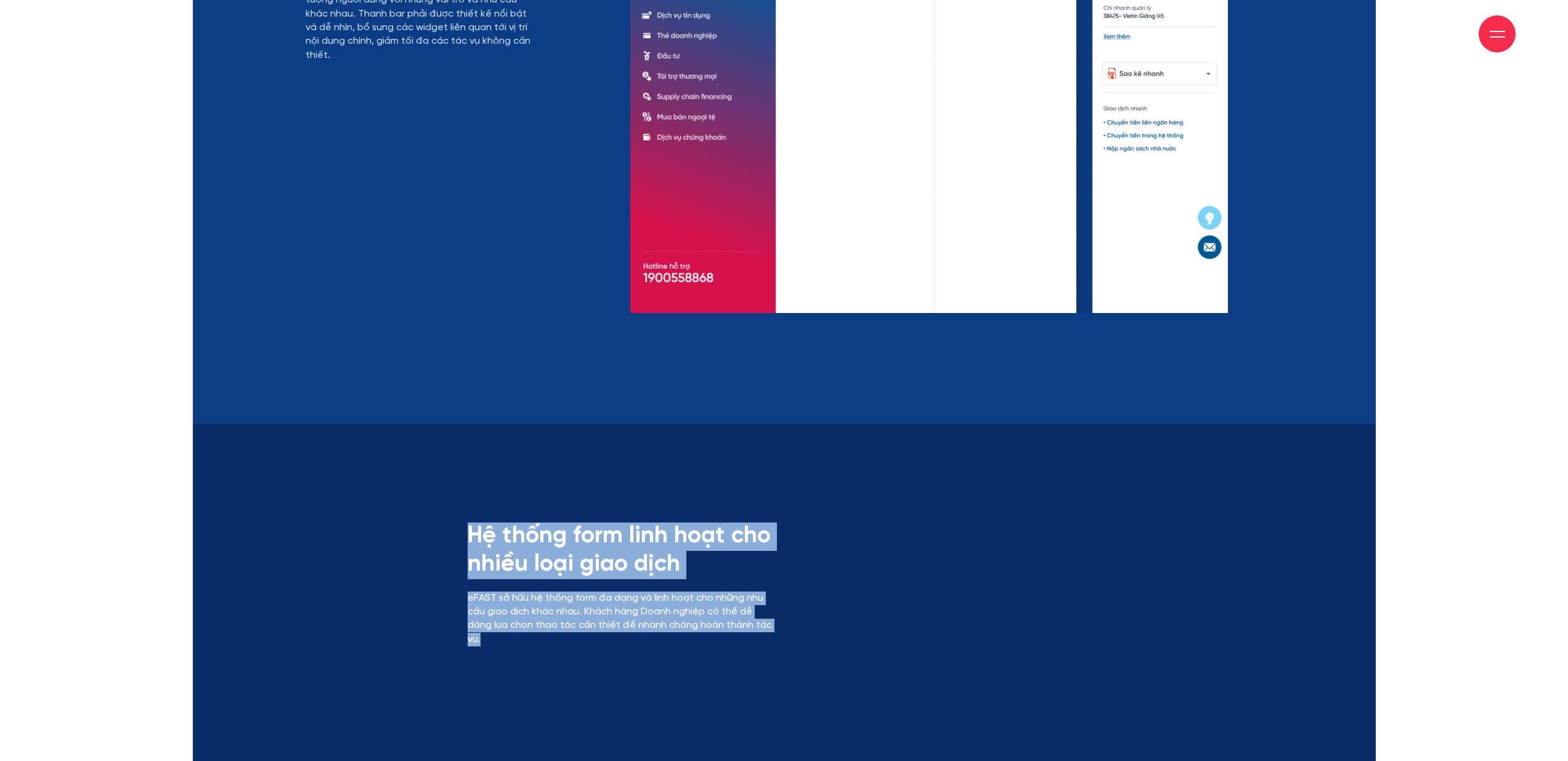
drag, startPoint x: 502, startPoint y: 542, endPoint x: 875, endPoint y: 646, distance: 387.2
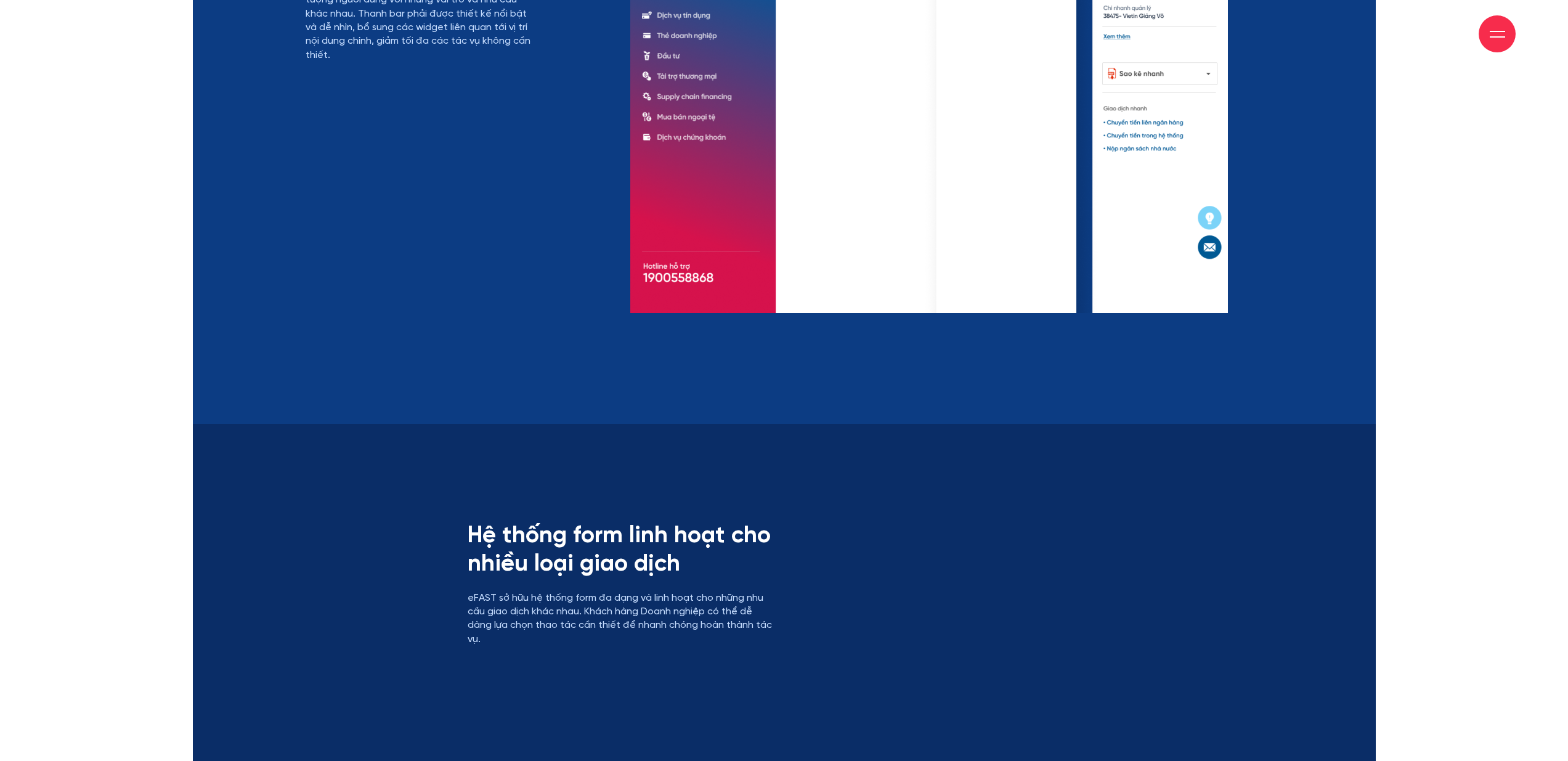
click at [875, 646] on div "Hệ thống form linh hoạt cho nhiều loại giao dịch eFAST sở hữu hệ thống form đa …" at bounding box center [784, 626] width 976 height 207
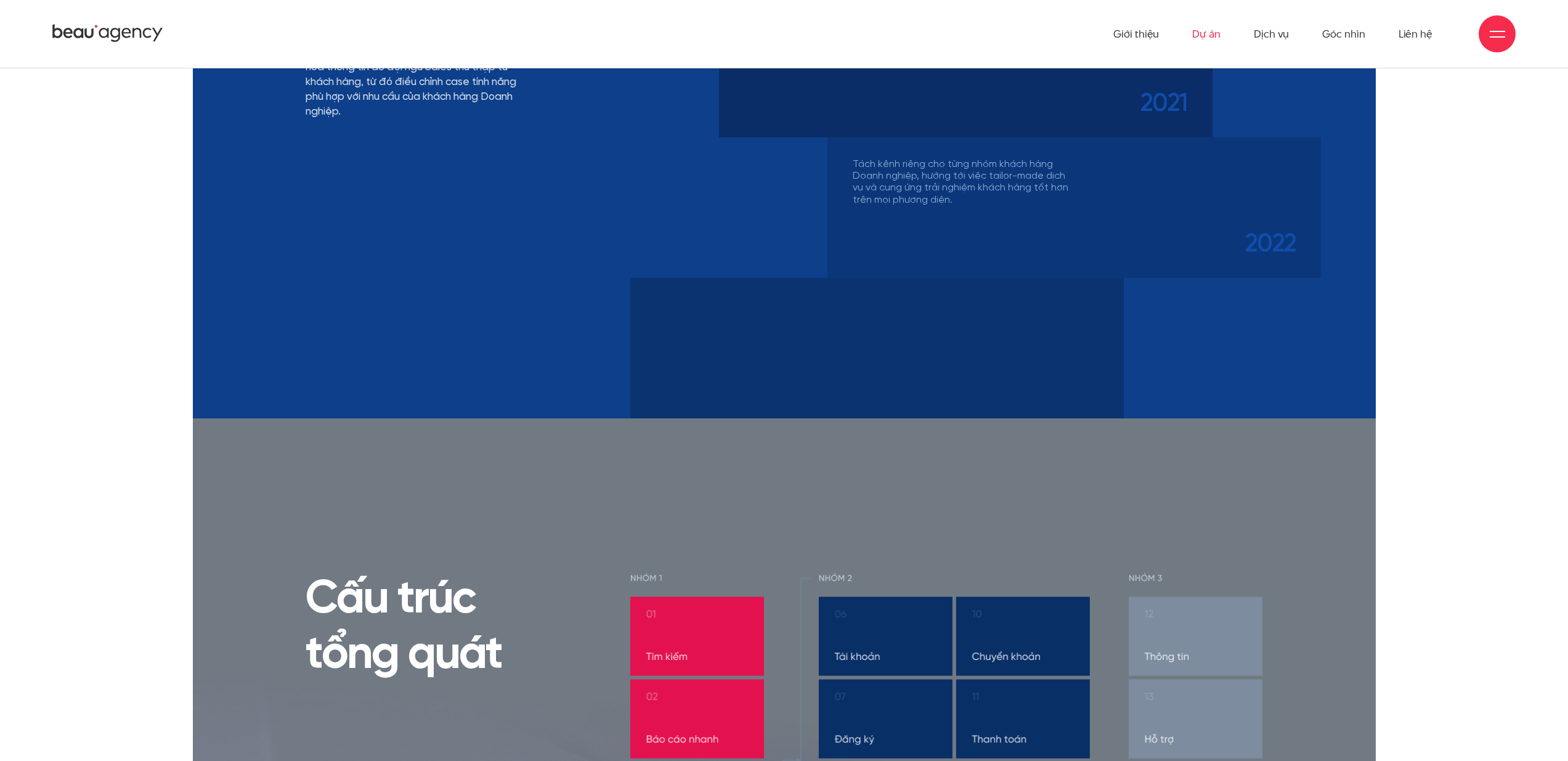
scroll to position [5781, 0]
